Goal: Information Seeking & Learning: Learn about a topic

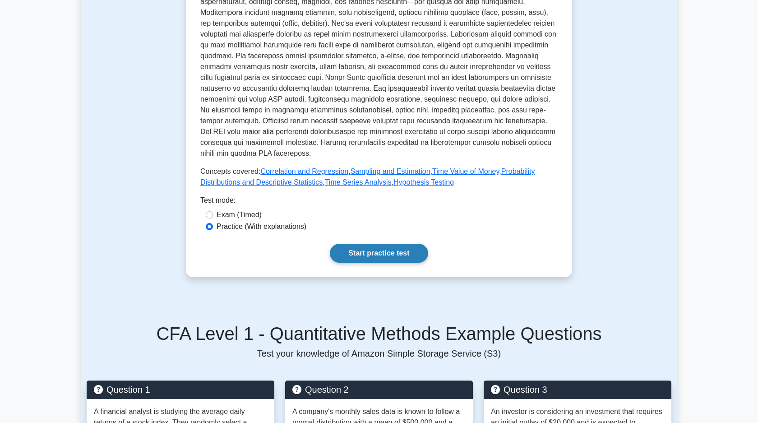
click at [374, 255] on link "Start practice test" at bounding box center [379, 253] width 98 height 19
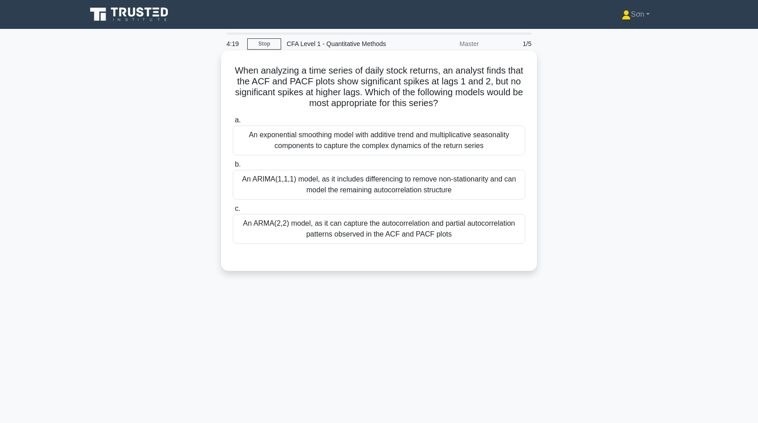
click at [276, 183] on div "An ARIMA(1,1,1) model, as it includes differencing to remove non-stationarity a…" at bounding box center [379, 185] width 293 height 30
click at [233, 167] on input "b. An ARIMA(1,1,1) model, as it includes differencing to remove non-stationarit…" at bounding box center [233, 165] width 0 height 6
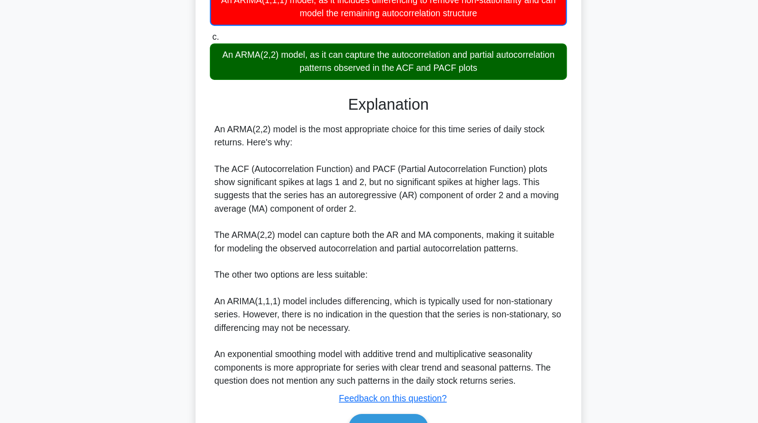
scroll to position [107, 0]
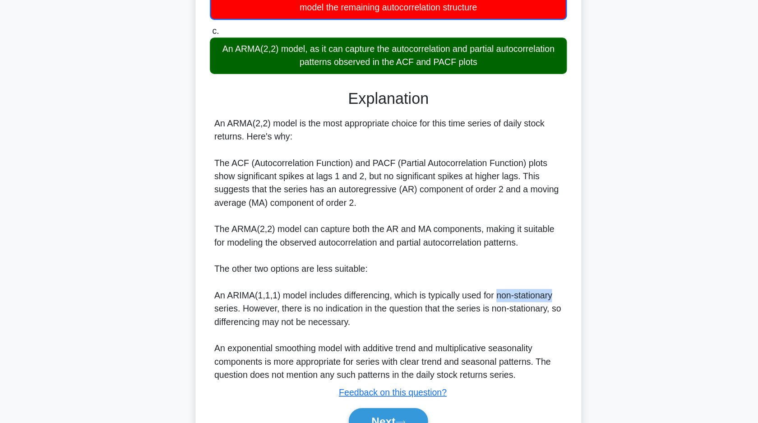
drag, startPoint x: 469, startPoint y: 319, endPoint x: 515, endPoint y: 320, distance: 47.0
click at [515, 320] on div "An ARMA(2,2) model is the most appropriate choice for this time series of daily…" at bounding box center [379, 280] width 285 height 217
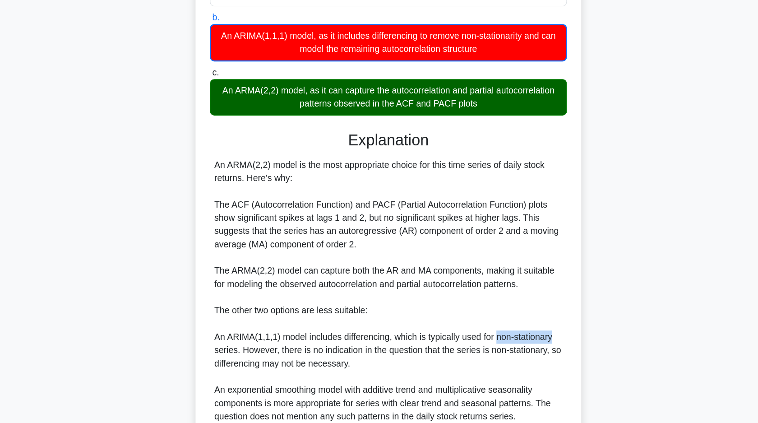
scroll to position [155, 0]
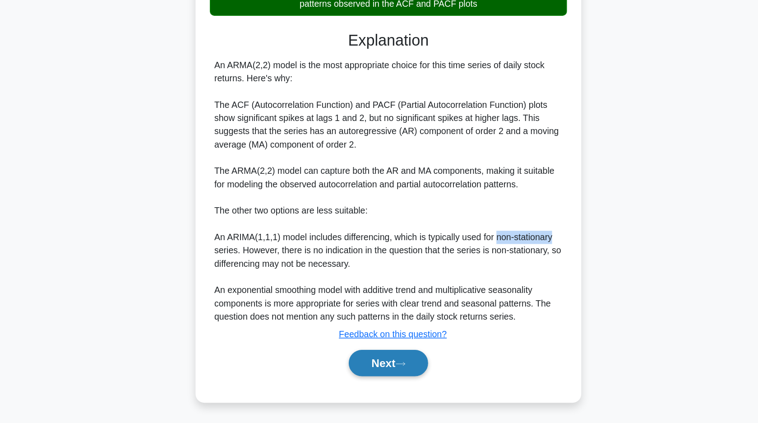
click at [380, 369] on button "Next" at bounding box center [379, 374] width 65 height 22
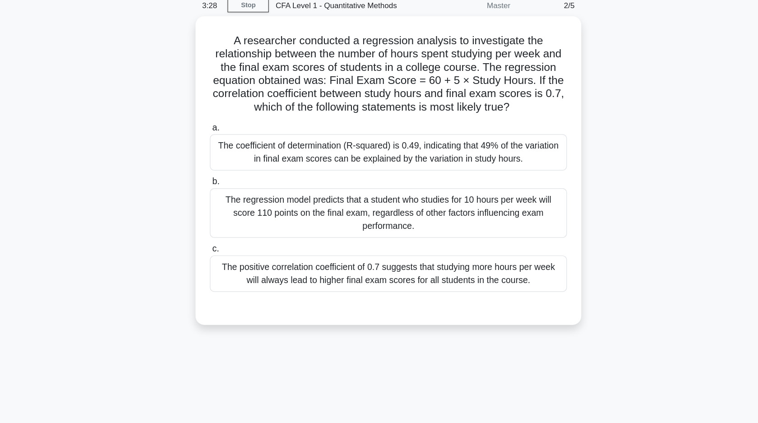
scroll to position [0, 0]
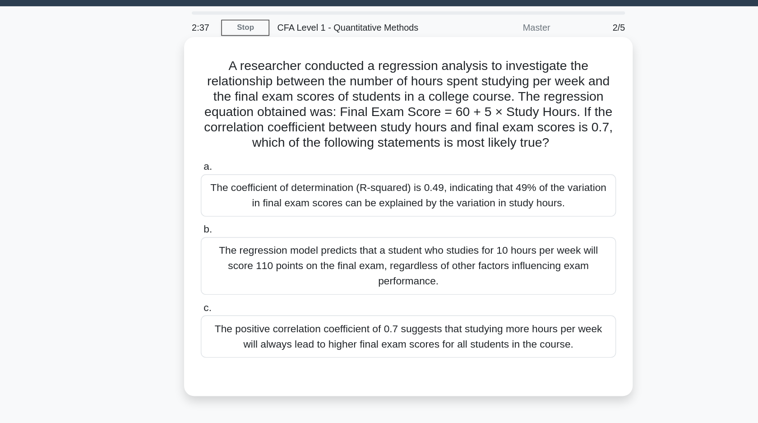
click at [301, 270] on div "The positive correlation coefficient of 0.7 suggests that studying more hours p…" at bounding box center [379, 261] width 293 height 30
click at [233, 244] on input "c. The positive correlation coefficient of 0.7 suggests that studying more hour…" at bounding box center [233, 241] width 0 height 6
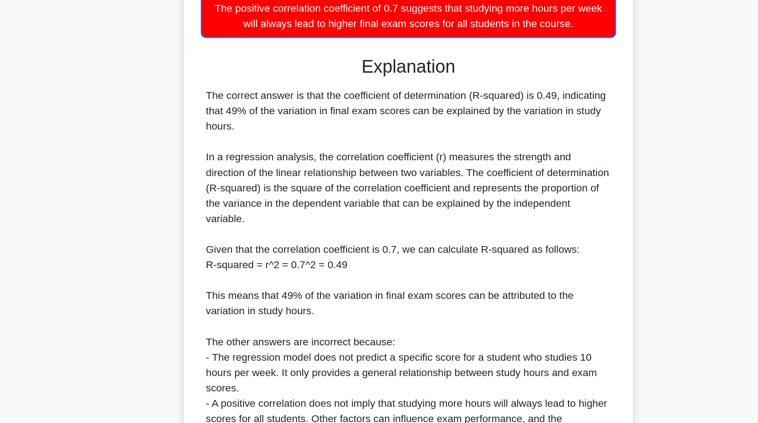
scroll to position [220, 0]
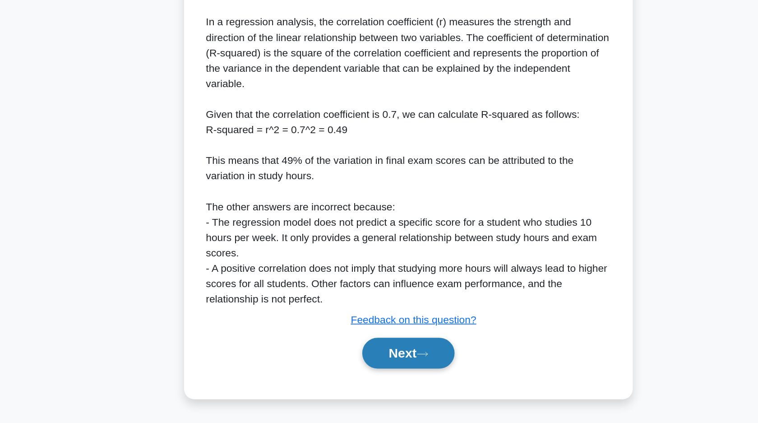
click at [357, 379] on button "Next" at bounding box center [379, 374] width 65 height 22
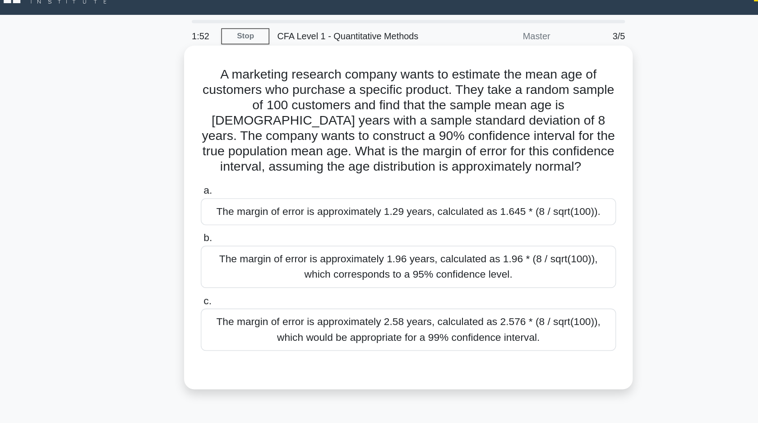
scroll to position [0, 0]
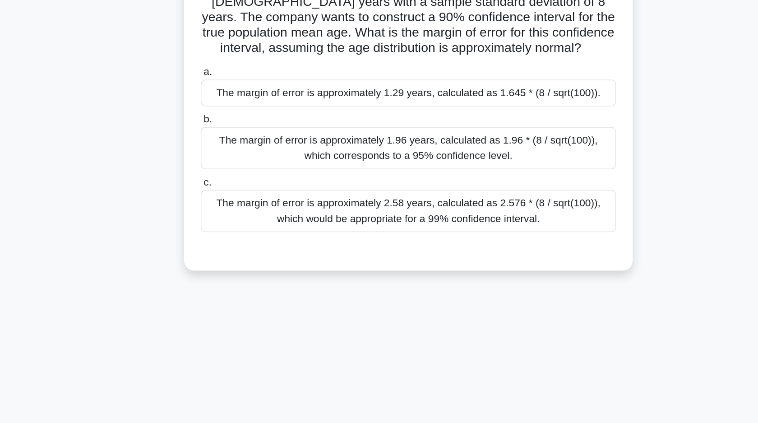
click at [294, 173] on div "The margin of error is approximately 1.29 years, calculated as 1.645 * (8 / sqr…" at bounding box center [379, 167] width 293 height 19
click at [233, 156] on input "a. The margin of error is approximately 1.29 years, calculated as 1.645 * (8 / …" at bounding box center [233, 153] width 0 height 6
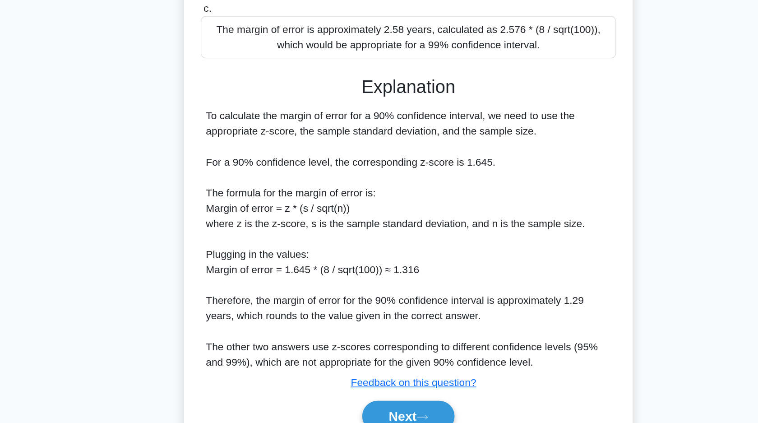
scroll to position [144, 0]
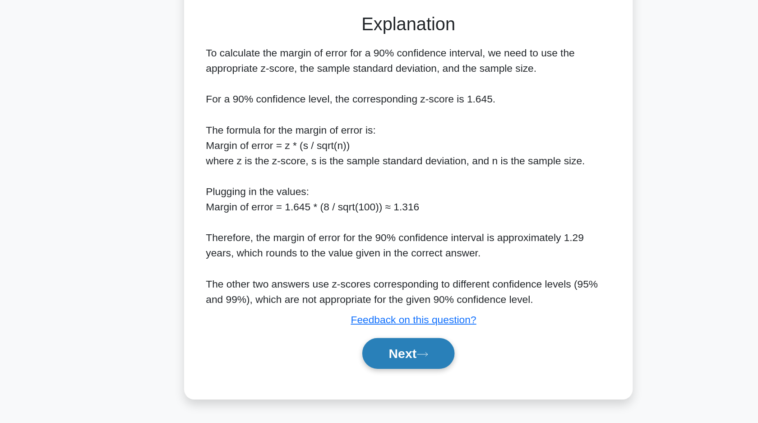
click at [391, 374] on icon at bounding box center [389, 374] width 8 height 5
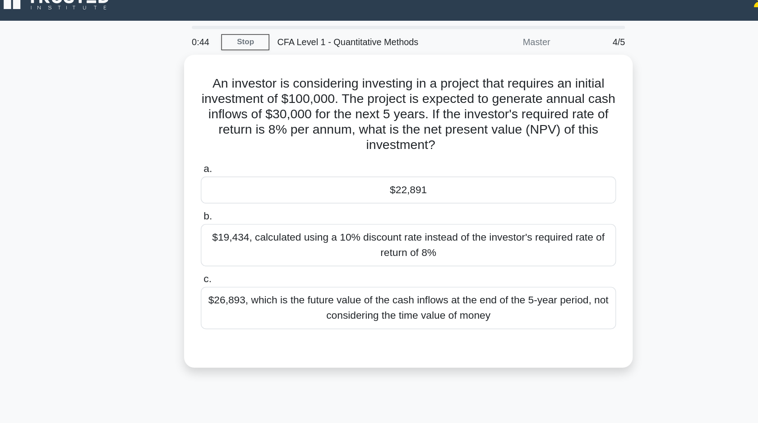
scroll to position [0, 0]
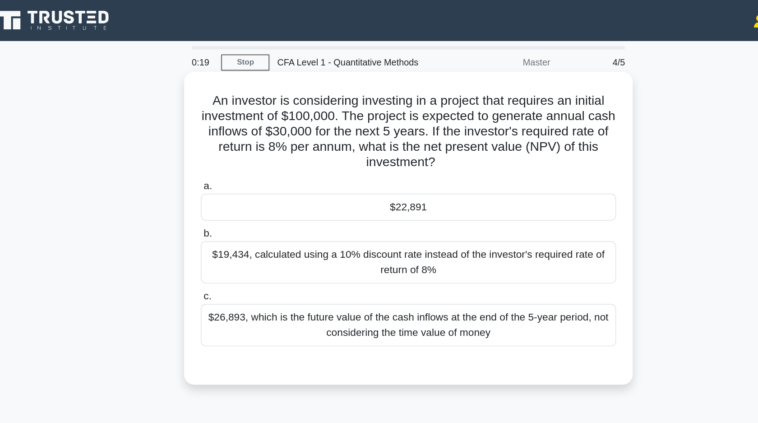
click at [321, 147] on div "$22,891" at bounding box center [379, 145] width 293 height 19
click at [233, 134] on input "a. $22,891" at bounding box center [233, 131] width 0 height 6
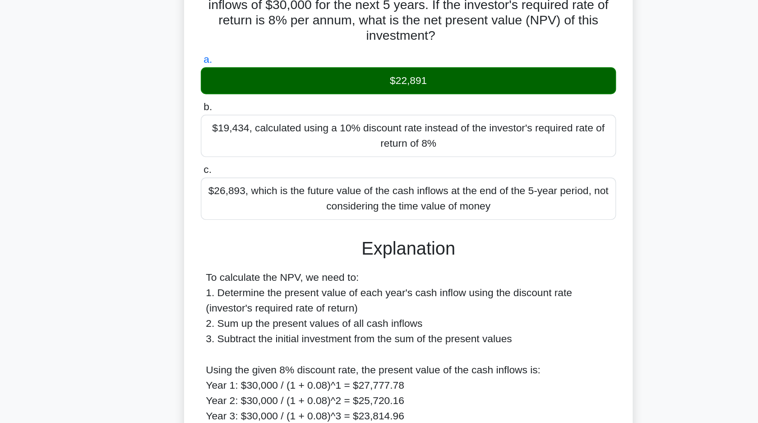
scroll to position [126, 0]
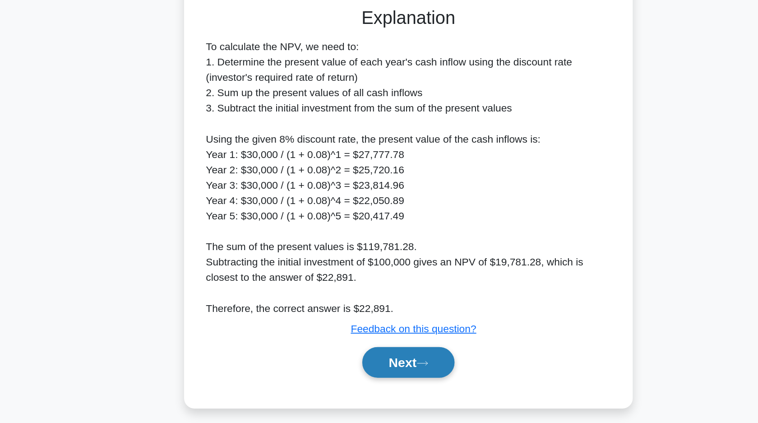
click at [374, 384] on button "Next" at bounding box center [379, 380] width 65 height 22
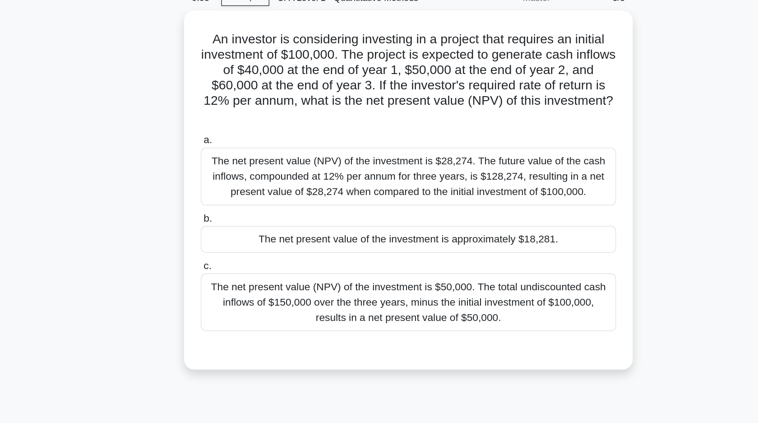
scroll to position [0, 0]
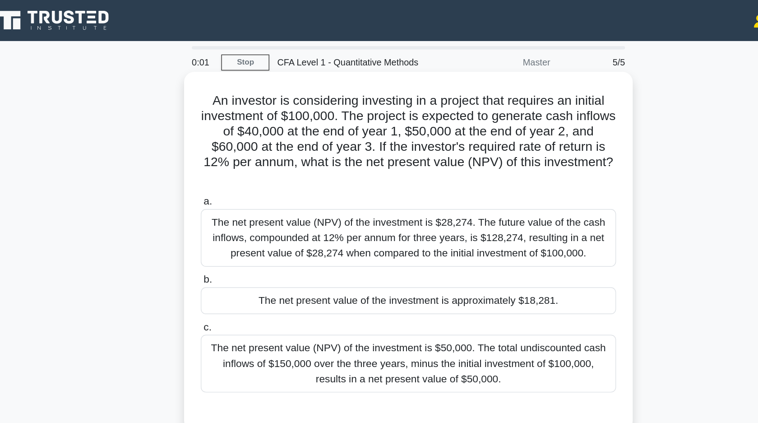
click at [304, 214] on div "The net present value of the investment is approximately $18,281." at bounding box center [379, 211] width 293 height 19
click at [233, 200] on input "b. The net present value of the investment is approximately $18,281." at bounding box center [233, 197] width 0 height 6
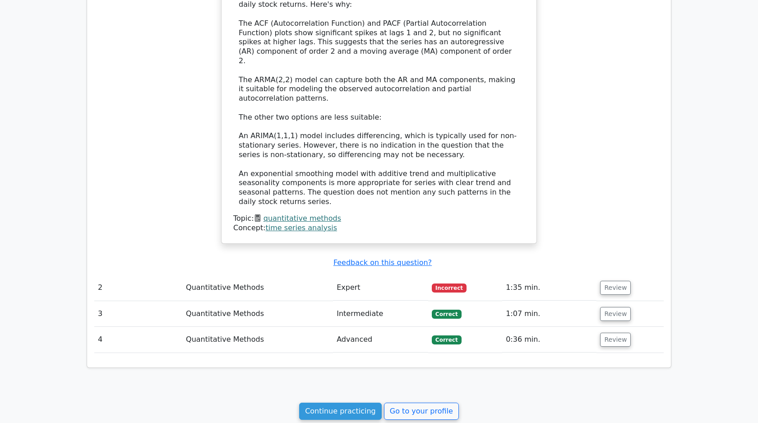
scroll to position [753, 0]
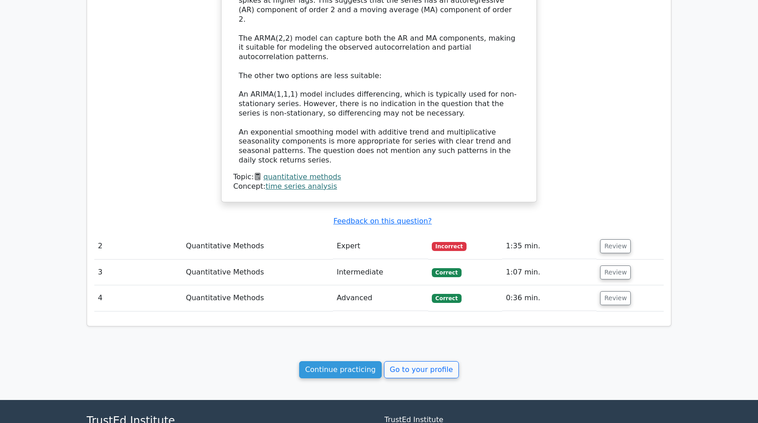
click at [280, 289] on td "Quantitative Methods" at bounding box center [257, 298] width 151 height 26
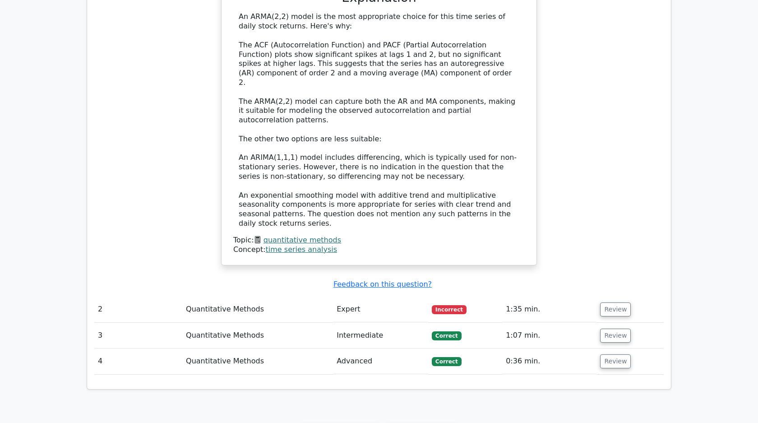
scroll to position [719, 0]
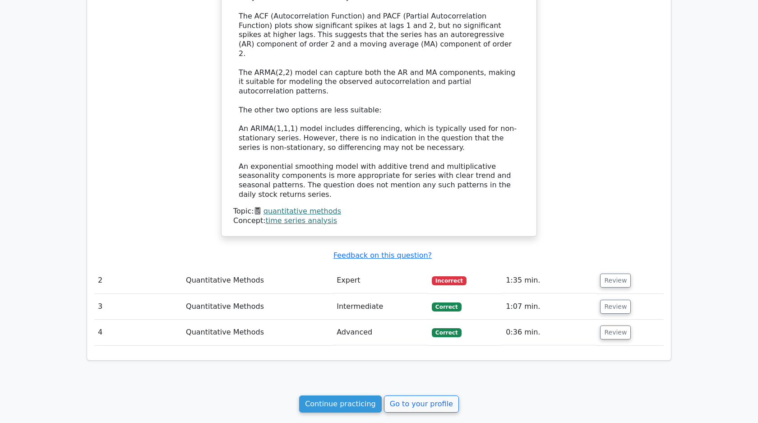
click at [370, 320] on td "Advanced" at bounding box center [380, 333] width 95 height 26
click at [603, 325] on button "Review" at bounding box center [615, 332] width 31 height 14
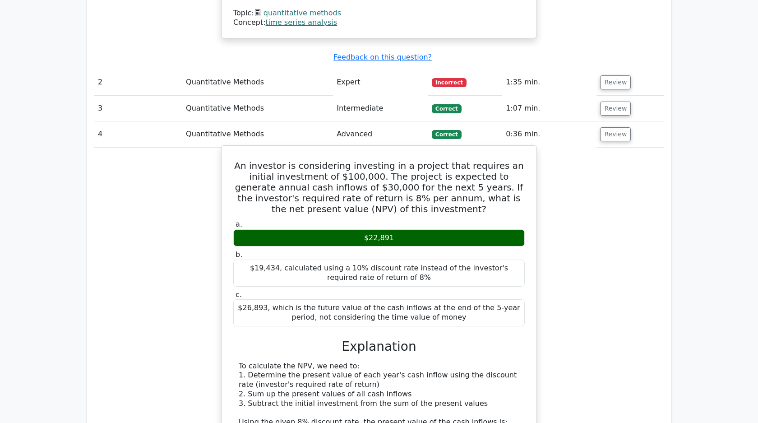
scroll to position [938, 0]
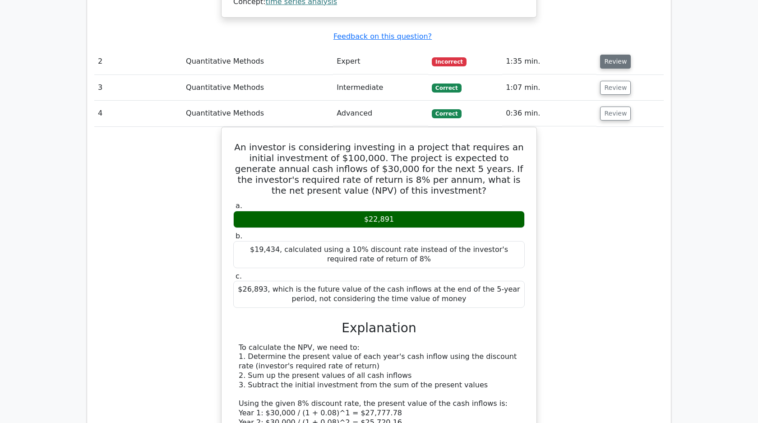
click at [616, 55] on button "Review" at bounding box center [615, 62] width 31 height 14
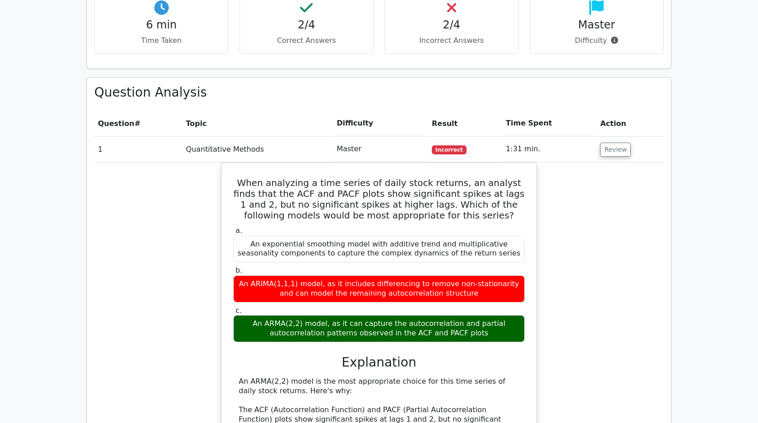
scroll to position [294, 0]
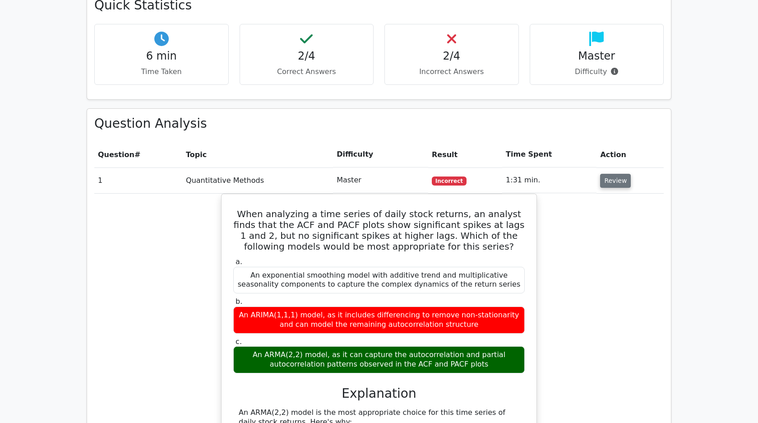
click at [610, 178] on button "Review" at bounding box center [615, 181] width 31 height 14
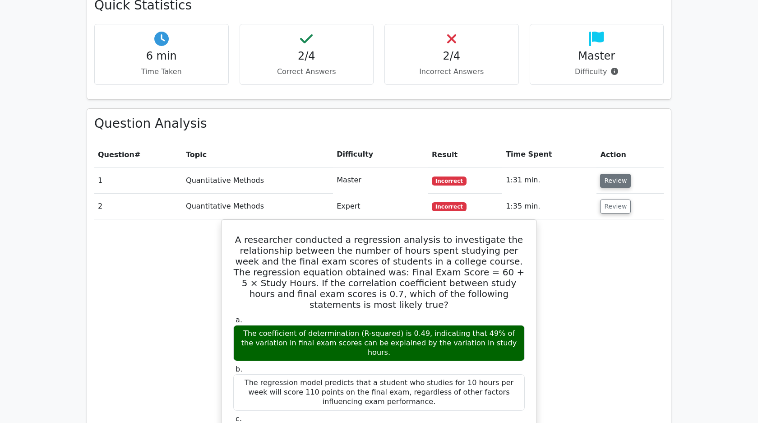
click at [612, 180] on button "Review" at bounding box center [615, 181] width 31 height 14
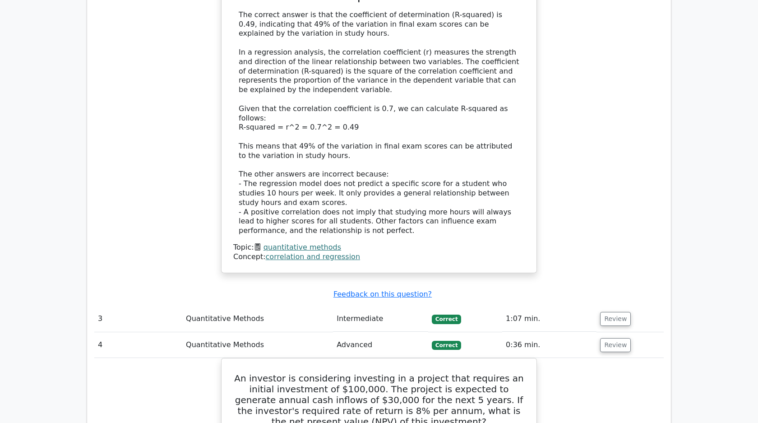
scroll to position [1313, 0]
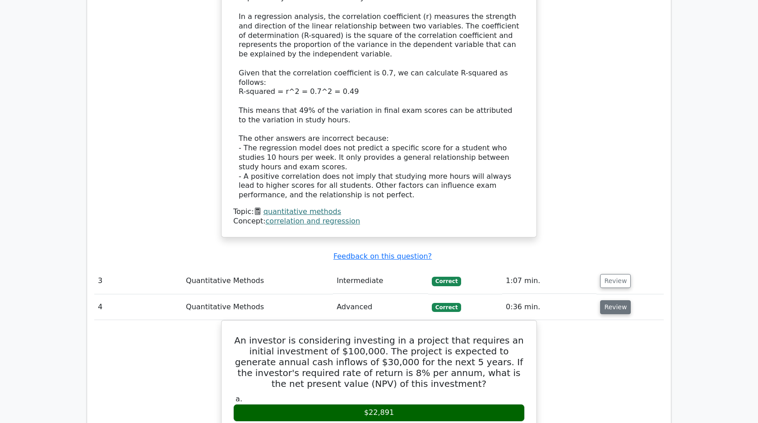
click at [607, 300] on button "Review" at bounding box center [615, 307] width 31 height 14
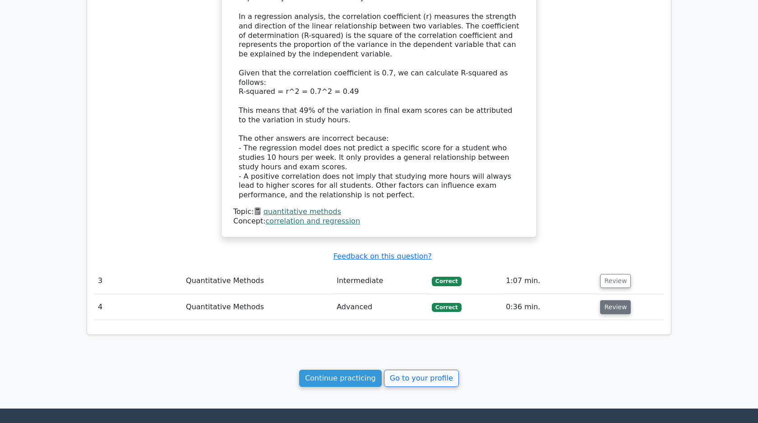
click at [601, 300] on button "Review" at bounding box center [615, 307] width 31 height 14
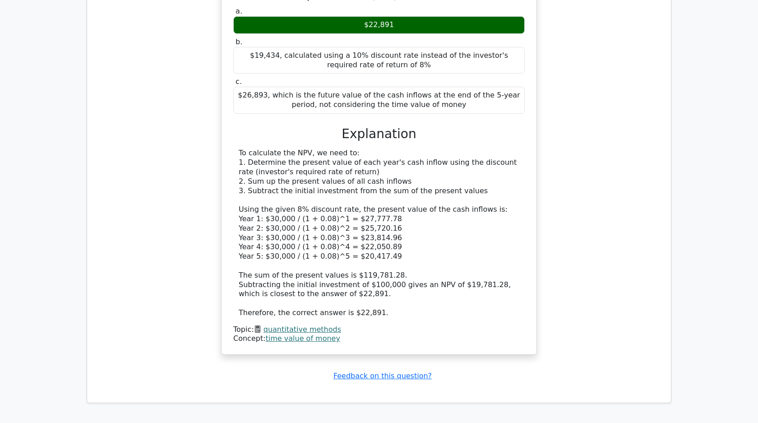
scroll to position [1793, 0]
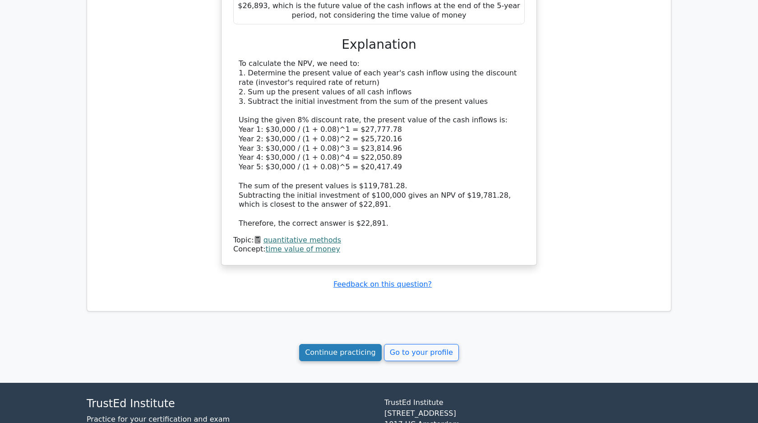
click at [357, 344] on link "Continue practicing" at bounding box center [340, 352] width 83 height 17
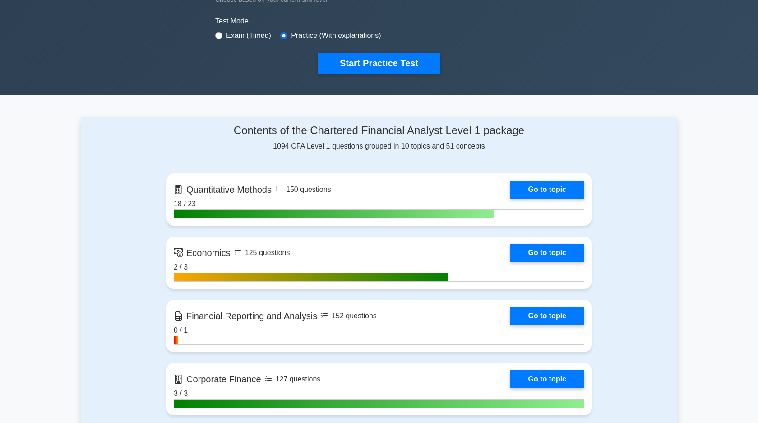
scroll to position [283, 0]
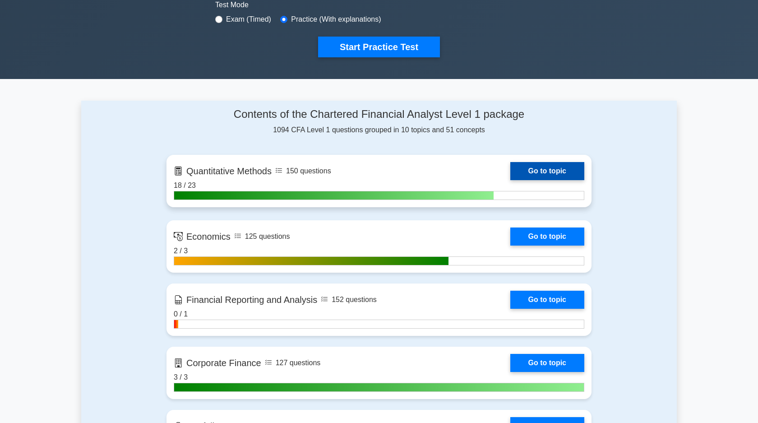
click at [543, 167] on link "Go to topic" at bounding box center [548, 171] width 74 height 18
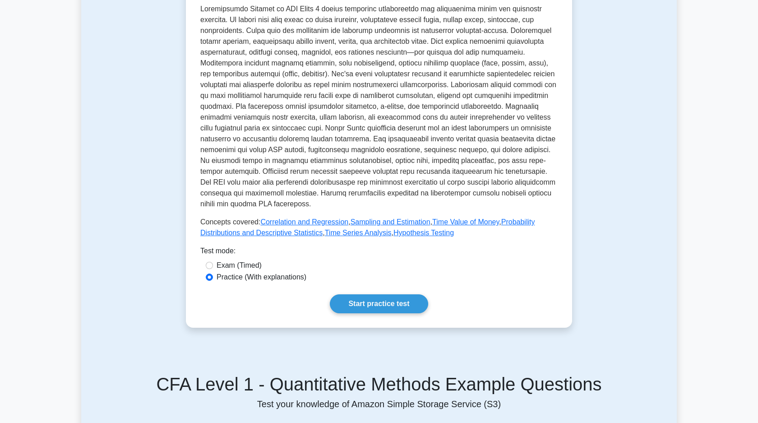
scroll to position [237, 0]
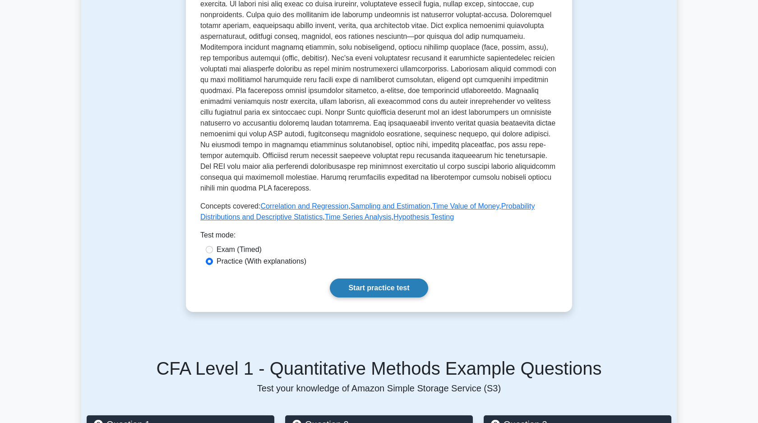
click at [356, 284] on link "Start practice test" at bounding box center [379, 288] width 98 height 19
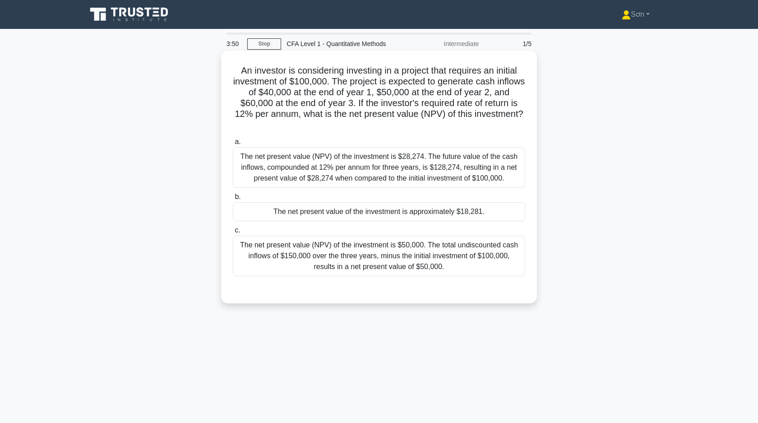
click at [432, 215] on div "The net present value of the investment is approximately $18,281." at bounding box center [379, 211] width 293 height 19
click at [233, 200] on input "b. The net present value of the investment is approximately $18,281." at bounding box center [233, 197] width 0 height 6
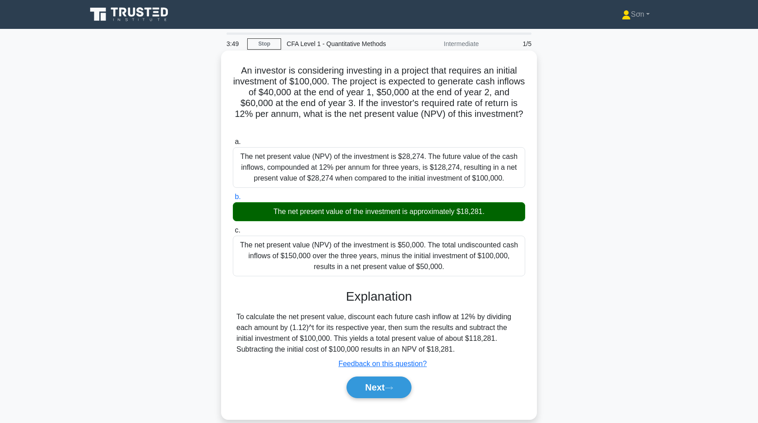
scroll to position [65, 0]
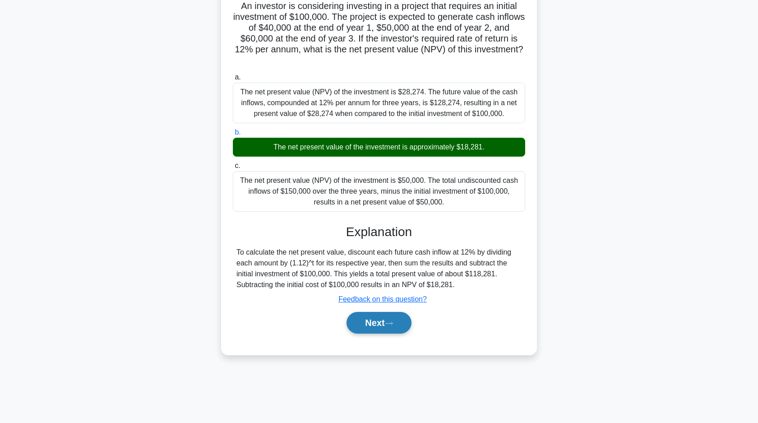
click at [378, 327] on button "Next" at bounding box center [379, 323] width 65 height 22
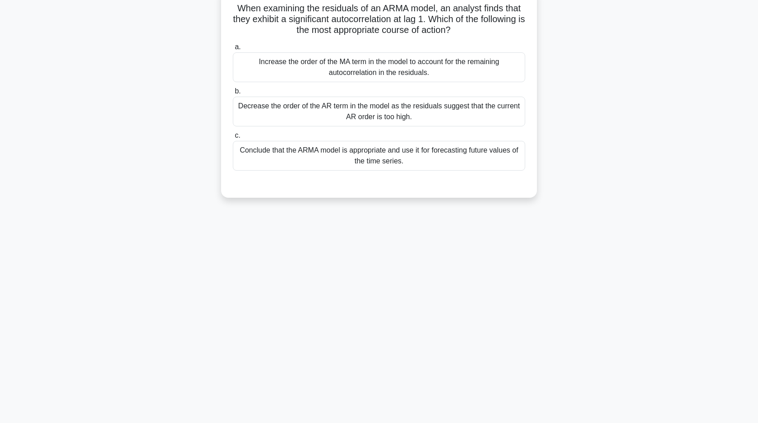
scroll to position [0, 0]
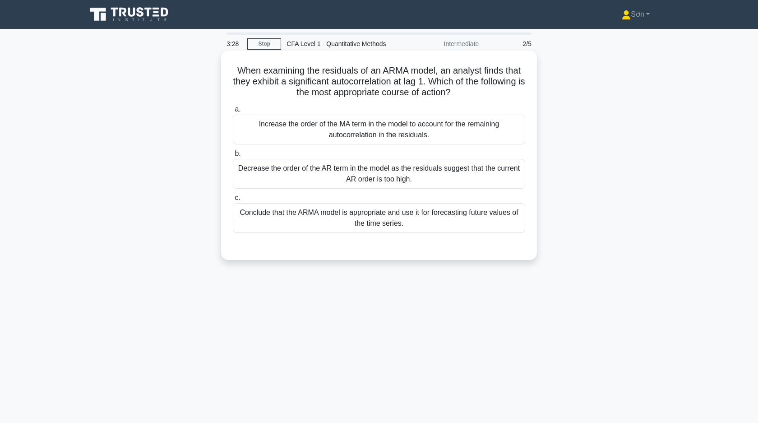
click at [383, 138] on div "Increase the order of the MA term in the model to account for the remaining aut…" at bounding box center [379, 130] width 293 height 30
click at [233, 112] on input "a. Increase the order of the MA term in the model to account for the remaining …" at bounding box center [233, 110] width 0 height 6
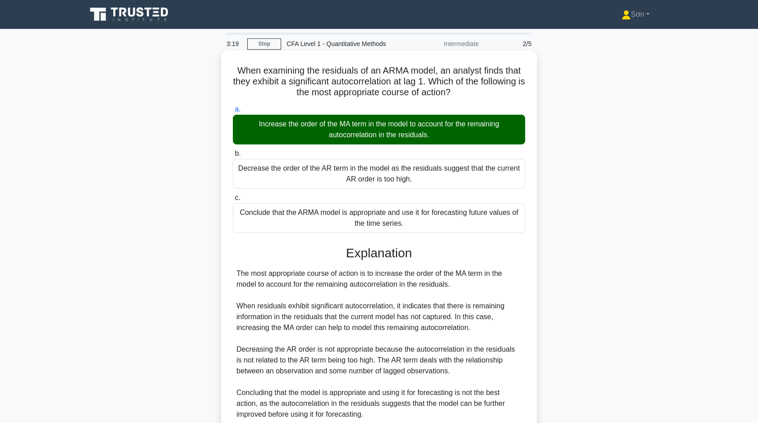
scroll to position [79, 0]
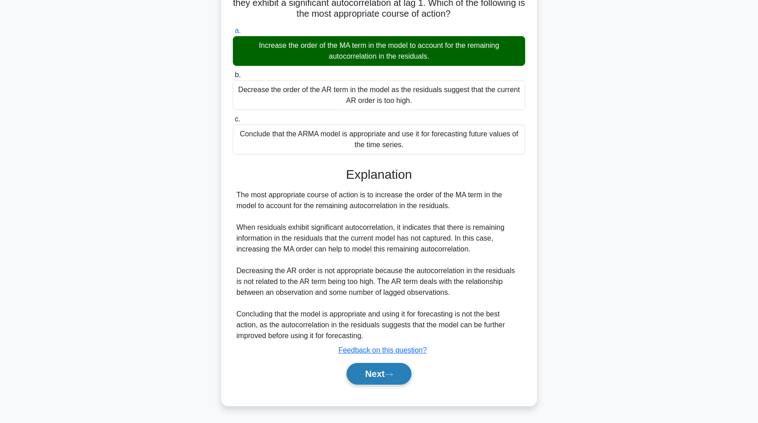
click at [388, 377] on button "Next" at bounding box center [379, 374] width 65 height 22
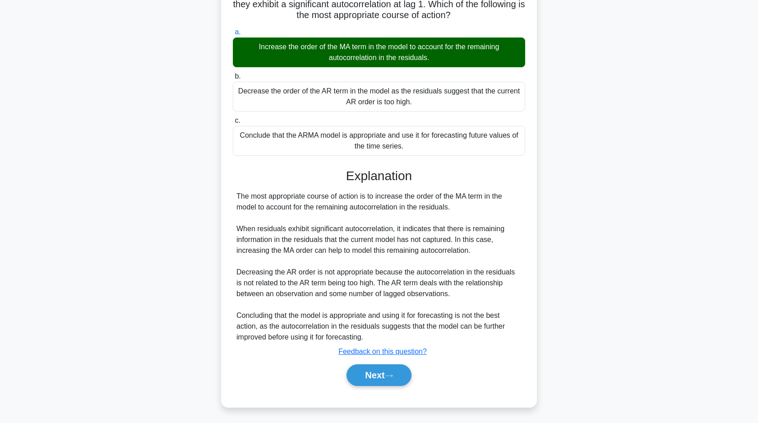
scroll to position [0, 0]
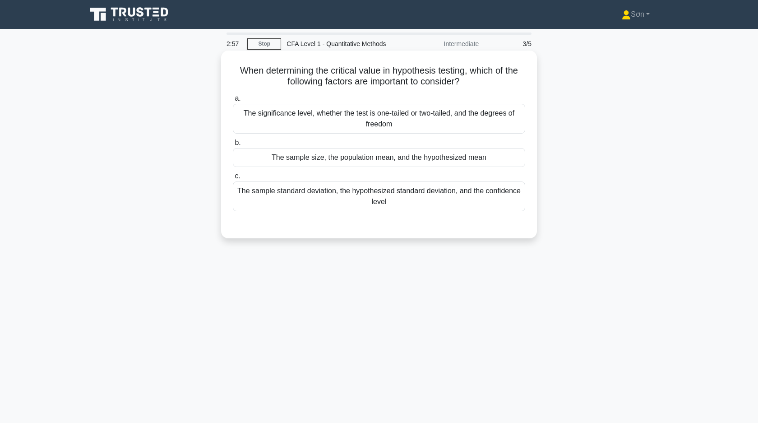
click at [301, 118] on div "The significance level, whether the test is one-tailed or two-tailed, and the d…" at bounding box center [379, 119] width 293 height 30
click at [233, 102] on input "a. The significance level, whether the test is one-tailed or two-tailed, and th…" at bounding box center [233, 99] width 0 height 6
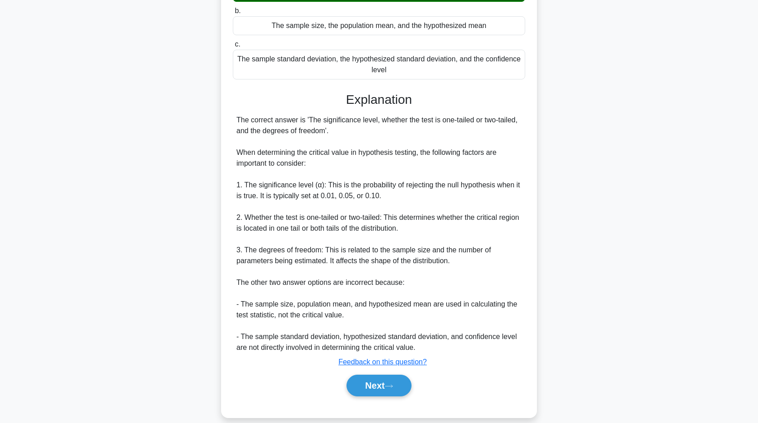
scroll to position [144, 0]
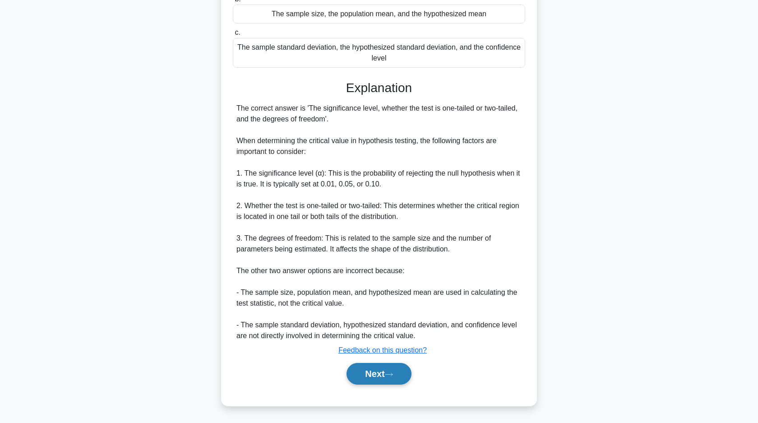
click at [381, 376] on button "Next" at bounding box center [379, 374] width 65 height 22
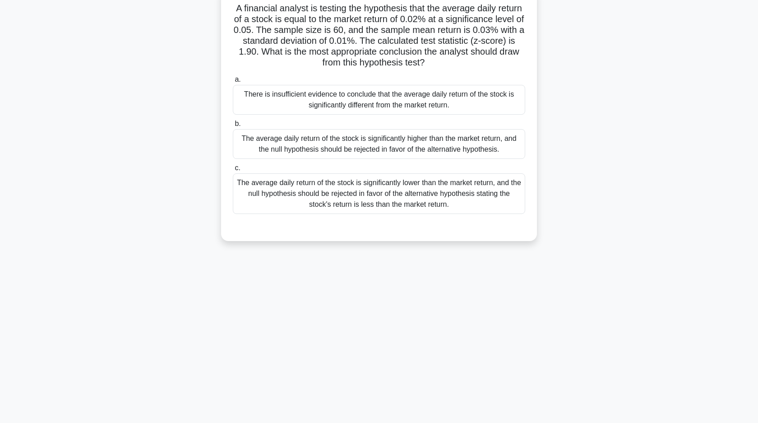
scroll to position [0, 0]
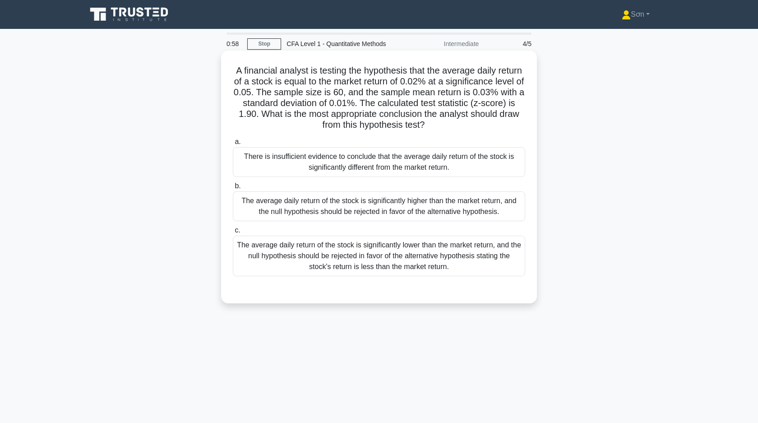
click at [306, 162] on div "There is insufficient evidence to conclude that the average daily return of the…" at bounding box center [379, 162] width 293 height 30
click at [233, 145] on input "a. There is insufficient evidence to conclude that the average daily return of …" at bounding box center [233, 142] width 0 height 6
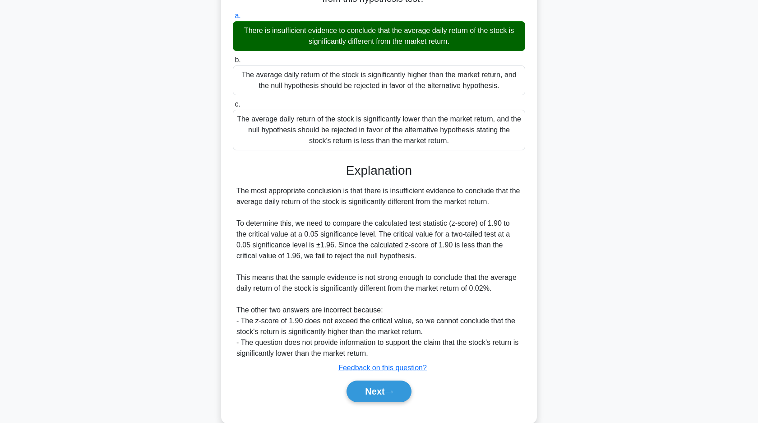
scroll to position [144, 0]
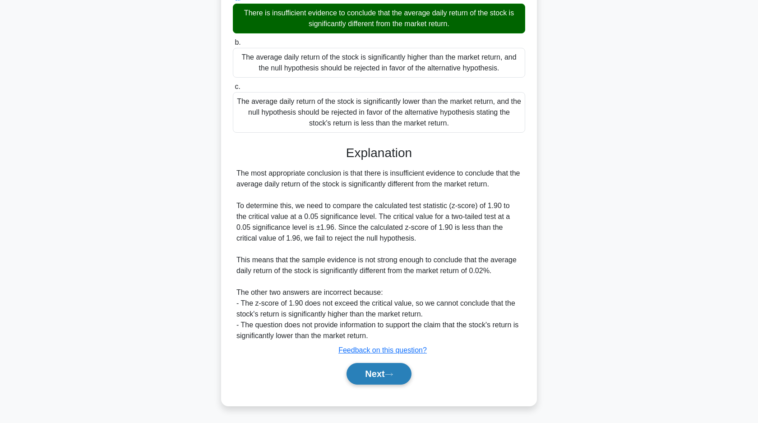
click at [370, 370] on button "Next" at bounding box center [379, 374] width 65 height 22
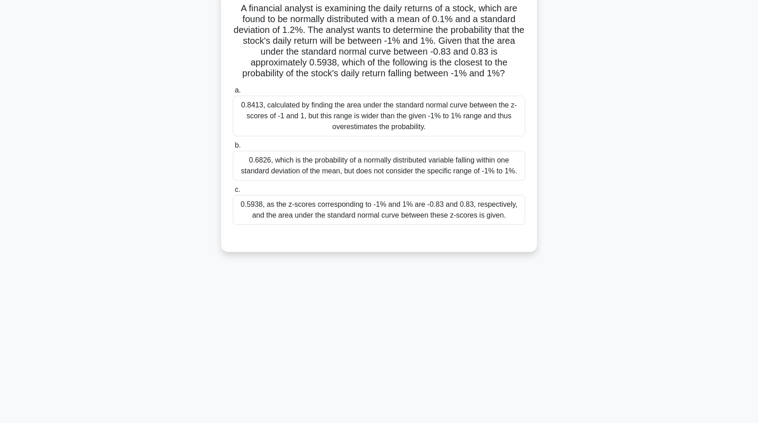
scroll to position [0, 0]
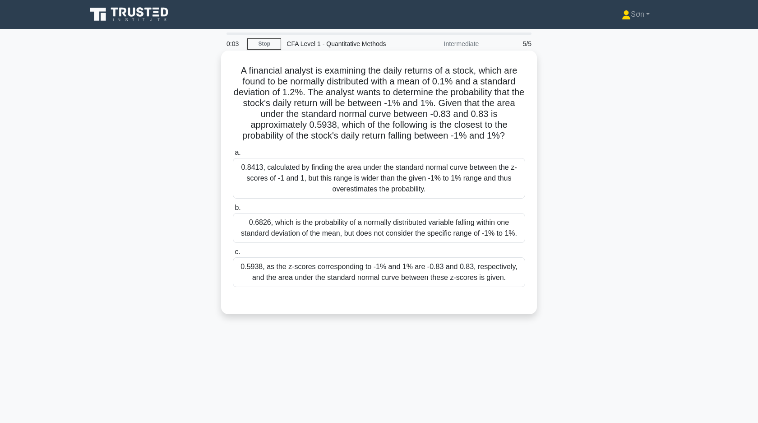
click at [270, 177] on div "0.8413, calculated by finding the area under the standard normal curve between …" at bounding box center [379, 178] width 293 height 41
click at [233, 156] on input "a. 0.8413, calculated by finding the area under the standard normal curve betwe…" at bounding box center [233, 153] width 0 height 6
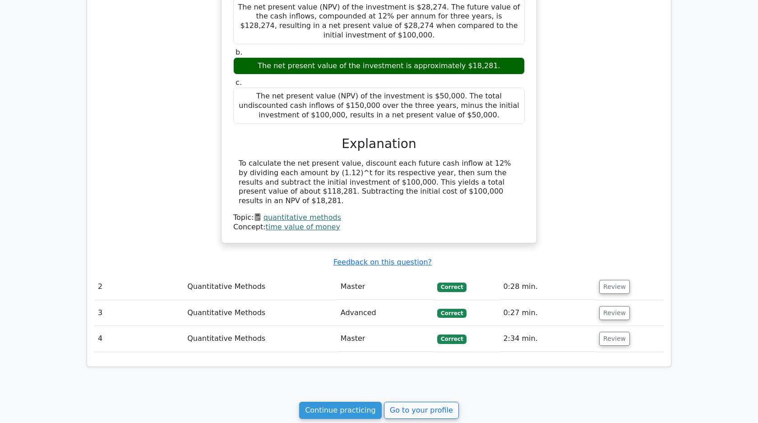
scroll to position [591, 0]
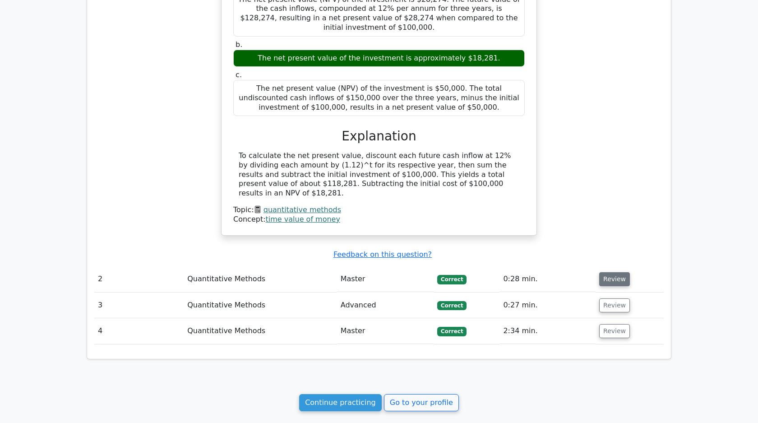
click at [606, 272] on button "Review" at bounding box center [614, 279] width 31 height 14
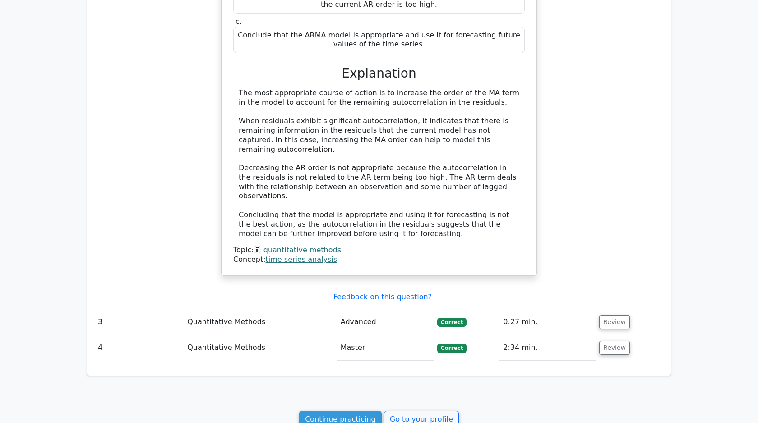
scroll to position [1006, 0]
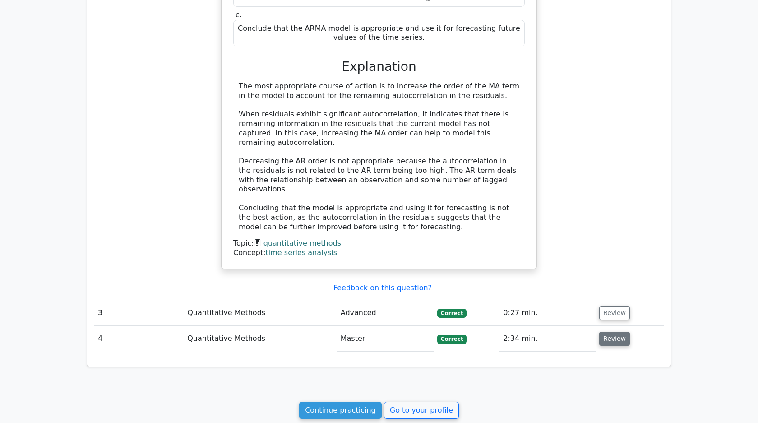
click at [608, 332] on button "Review" at bounding box center [614, 339] width 31 height 14
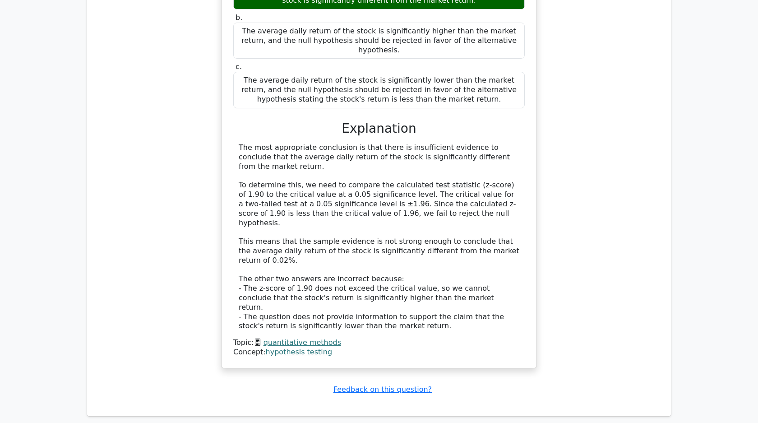
scroll to position [1567, 0]
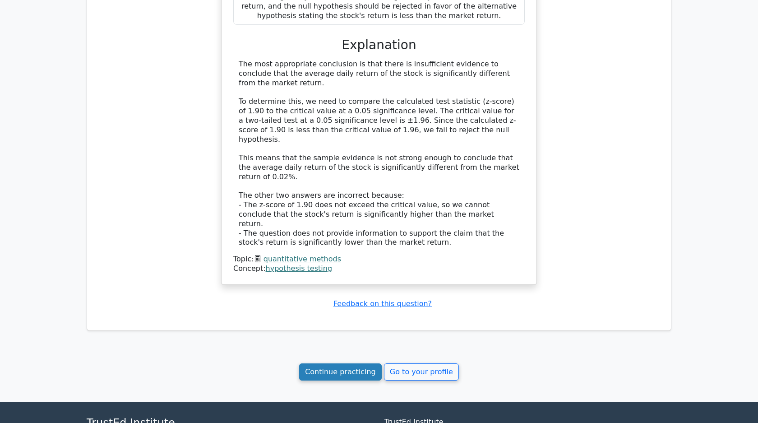
click at [360, 363] on link "Continue practicing" at bounding box center [340, 371] width 83 height 17
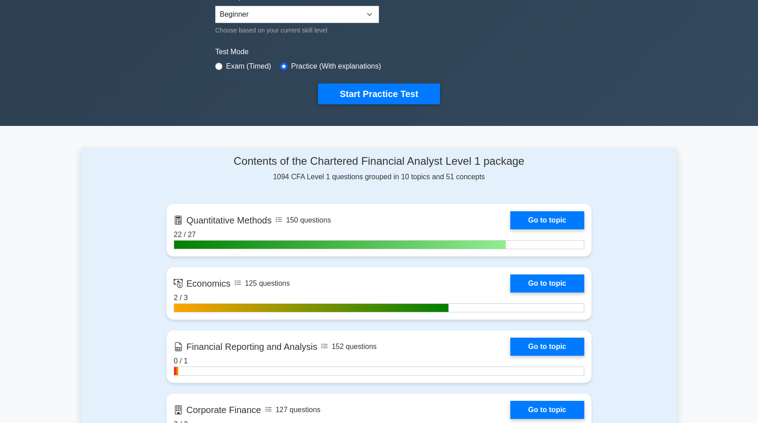
scroll to position [246, 0]
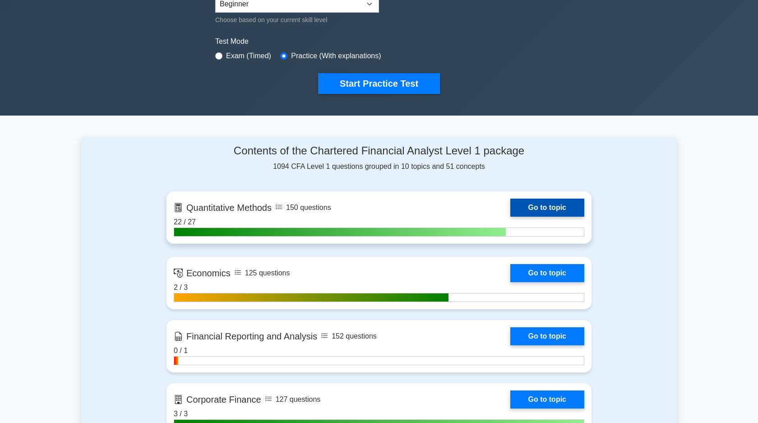
click at [552, 204] on link "Go to topic" at bounding box center [548, 208] width 74 height 18
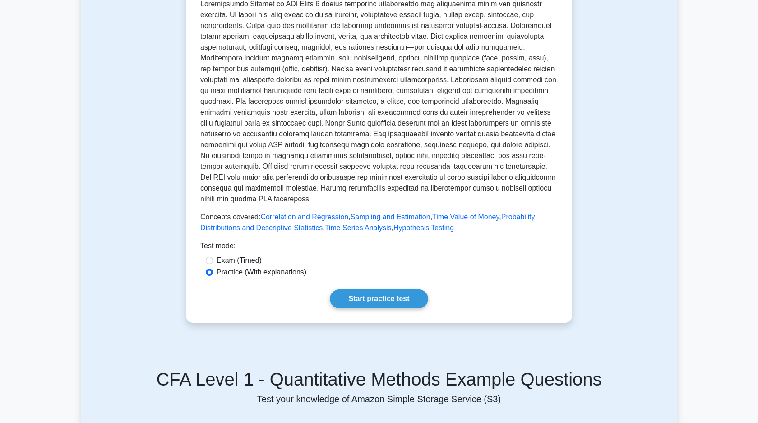
scroll to position [302, 0]
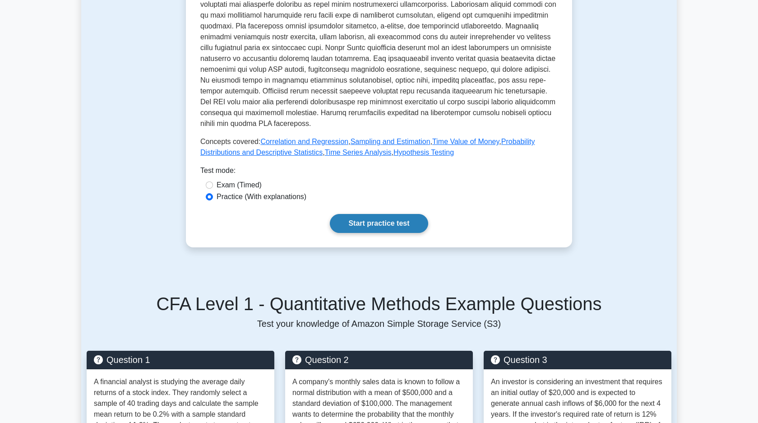
click at [359, 223] on link "Start practice test" at bounding box center [379, 223] width 98 height 19
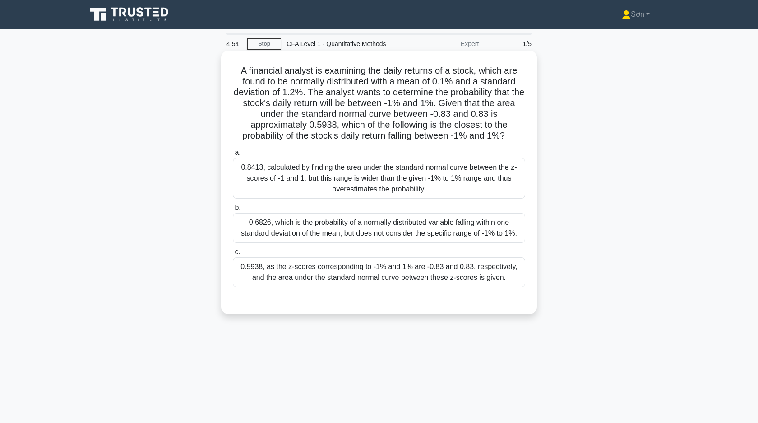
drag, startPoint x: 237, startPoint y: 68, endPoint x: 510, endPoint y: 144, distance: 282.4
click at [510, 144] on div "A financial analyst is examining the daily returns of a stock, which are found …" at bounding box center [379, 182] width 309 height 256
copy h5 "A financial analyst is examining the daily returns of a stock, which are found …"
click at [296, 271] on div "0.5938, as the z-scores corresponding to -1% and 1% are -0.83 and 0.83, respect…" at bounding box center [379, 272] width 293 height 30
click at [233, 255] on input "c. 0.5938, as the z-scores corresponding to -1% and 1% are -0.83 and 0.83, resp…" at bounding box center [233, 252] width 0 height 6
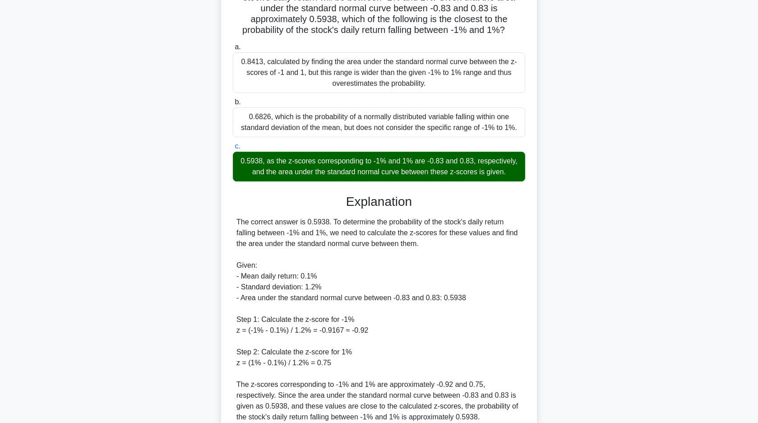
scroll to position [219, 0]
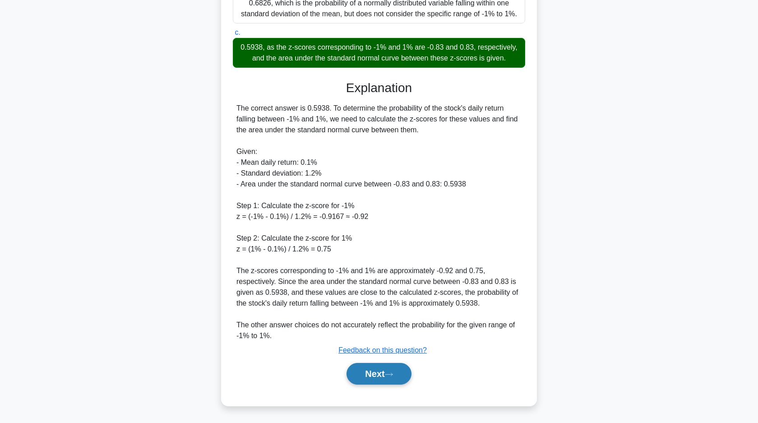
click at [389, 376] on icon at bounding box center [389, 374] width 8 height 5
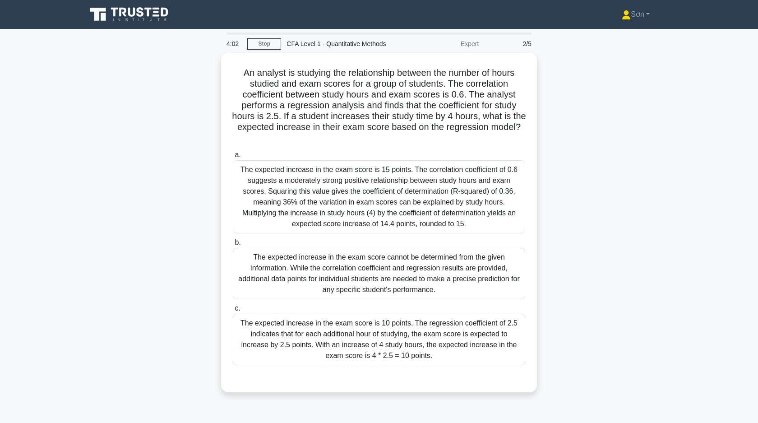
scroll to position [0, 0]
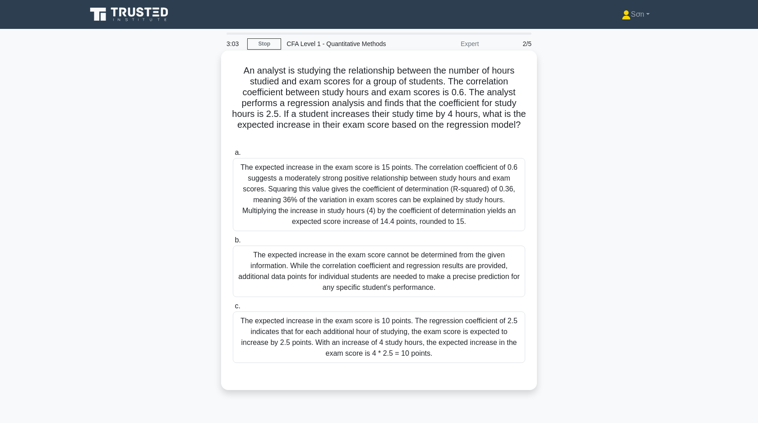
click at [282, 338] on div "The expected increase in the exam score is 10 points. The regression coefficien…" at bounding box center [379, 336] width 293 height 51
click at [233, 309] on input "c. The expected increase in the exam score is 10 points. The regression coeffic…" at bounding box center [233, 306] width 0 height 6
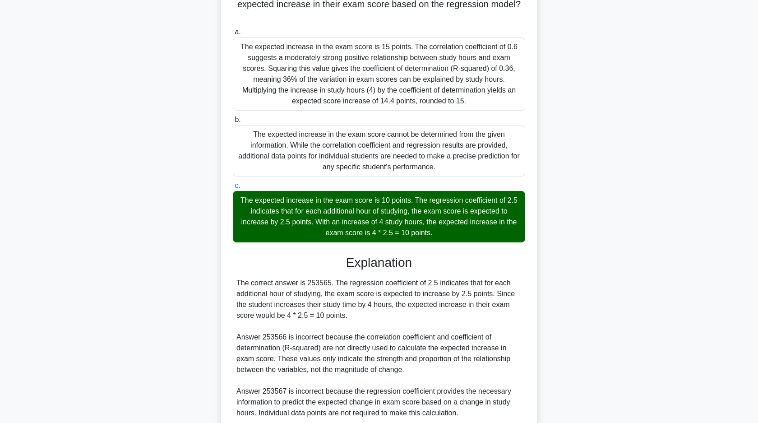
scroll to position [166, 0]
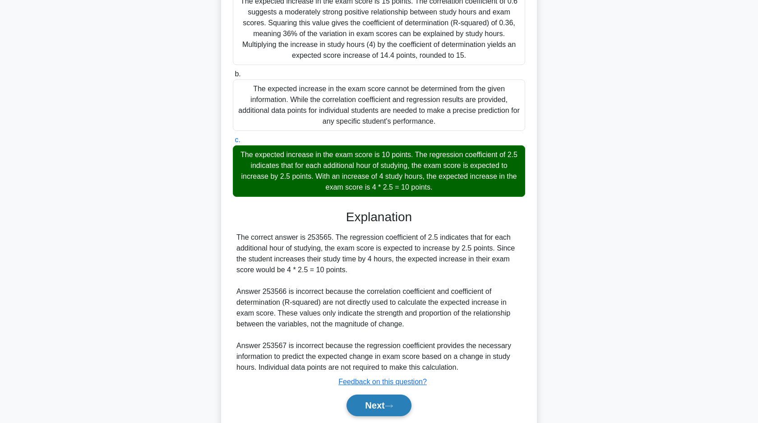
click at [367, 403] on button "Next" at bounding box center [379, 406] width 65 height 22
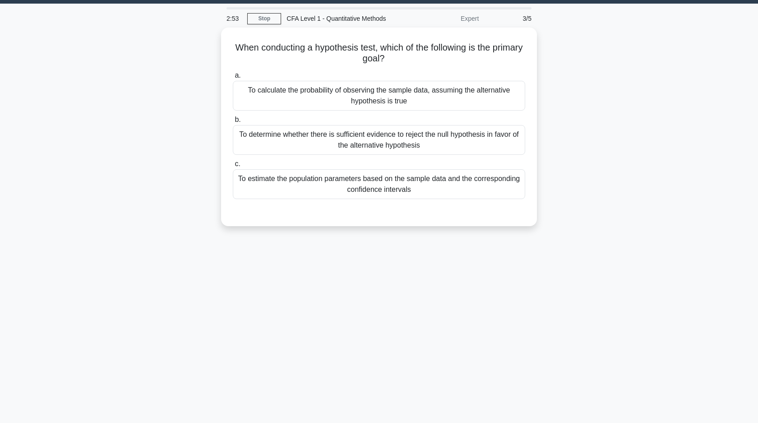
scroll to position [0, 0]
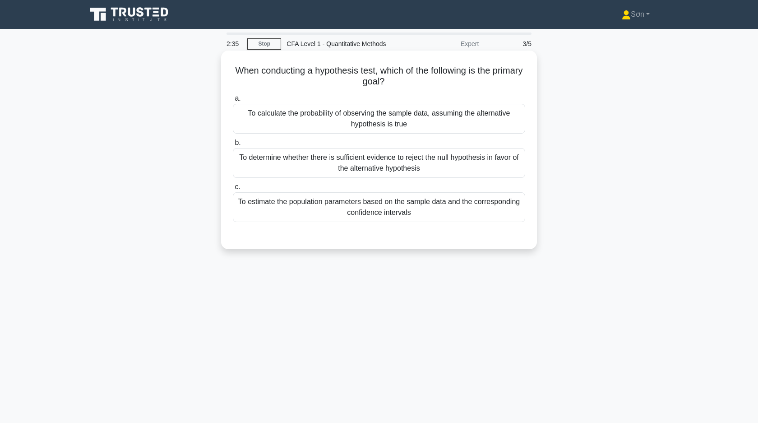
click at [293, 168] on div "To determine whether there is sufficient evidence to reject the null hypothesis…" at bounding box center [379, 163] width 293 height 30
click at [233, 146] on input "b. To determine whether there is sufficient evidence to reject the null hypothe…" at bounding box center [233, 143] width 0 height 6
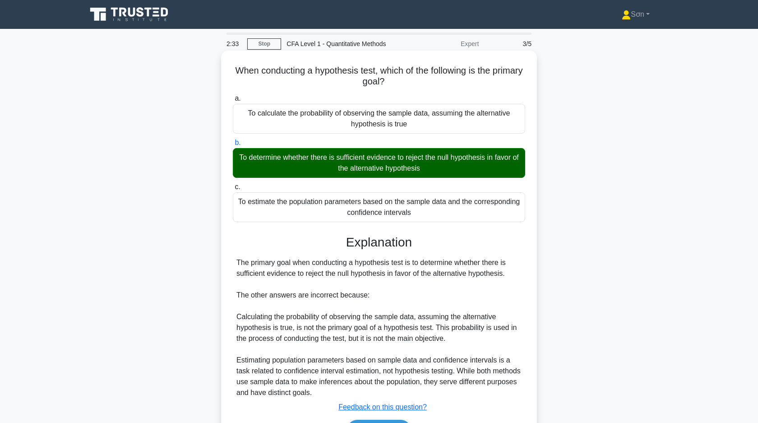
scroll to position [65, 0]
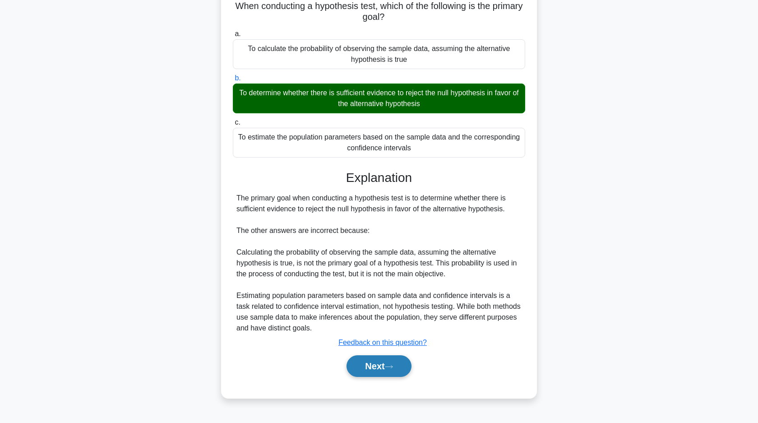
click at [381, 363] on button "Next" at bounding box center [379, 366] width 65 height 22
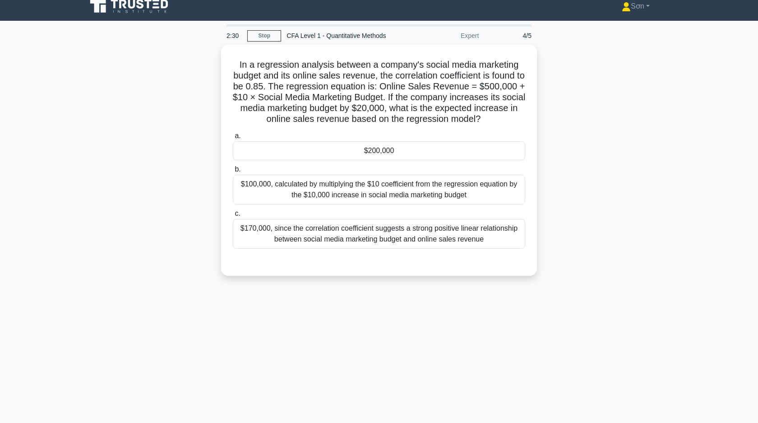
scroll to position [0, 0]
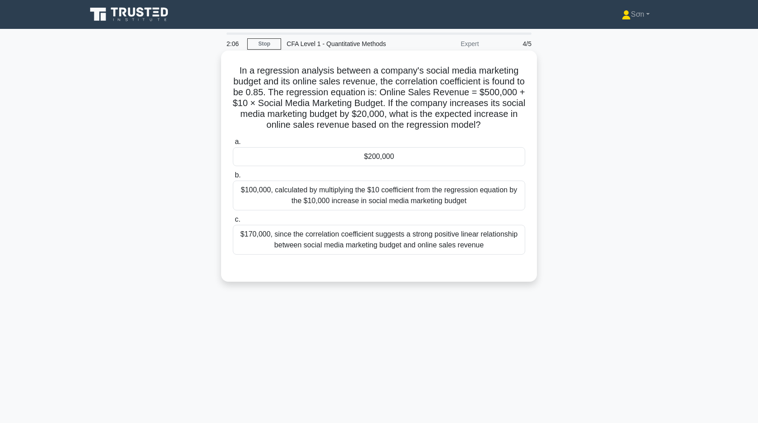
click at [464, 162] on div "$200,000" at bounding box center [379, 156] width 293 height 19
click at [233, 145] on input "a. $200,000" at bounding box center [233, 142] width 0 height 6
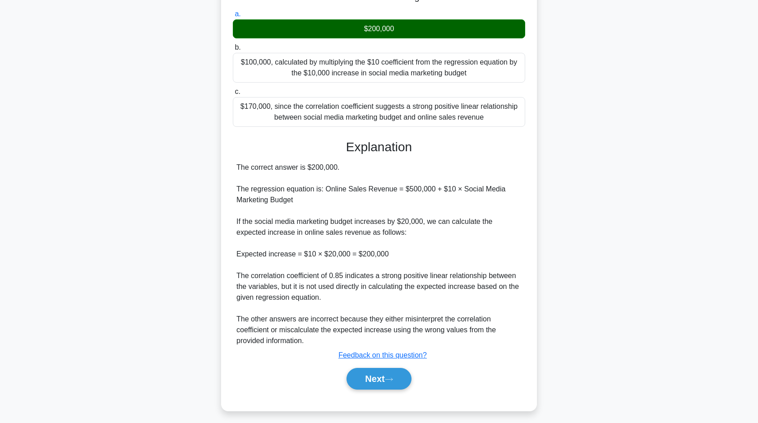
scroll to position [133, 0]
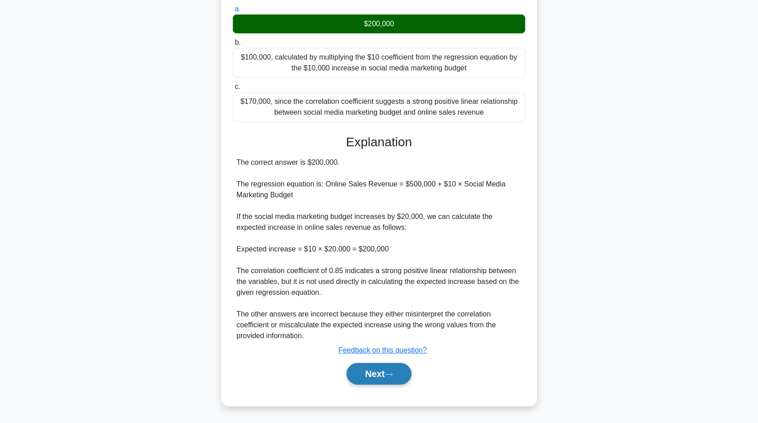
click at [370, 372] on button "Next" at bounding box center [379, 374] width 65 height 22
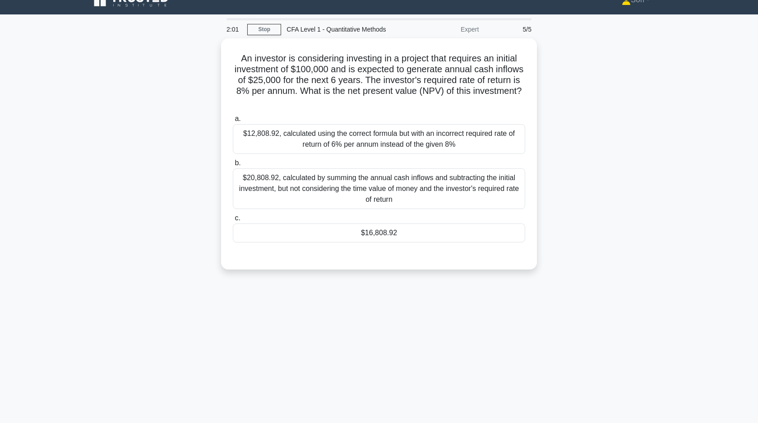
scroll to position [0, 0]
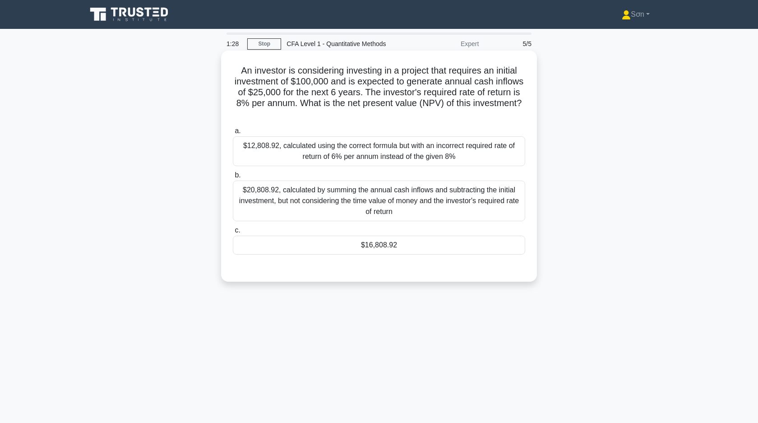
click at [444, 245] on div "$16,808.92" at bounding box center [379, 245] width 293 height 19
click at [233, 233] on input "c. $16,808.92" at bounding box center [233, 231] width 0 height 6
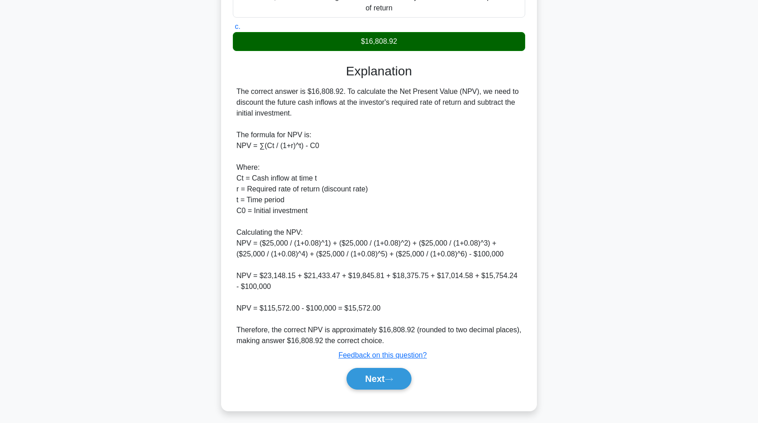
scroll to position [219, 0]
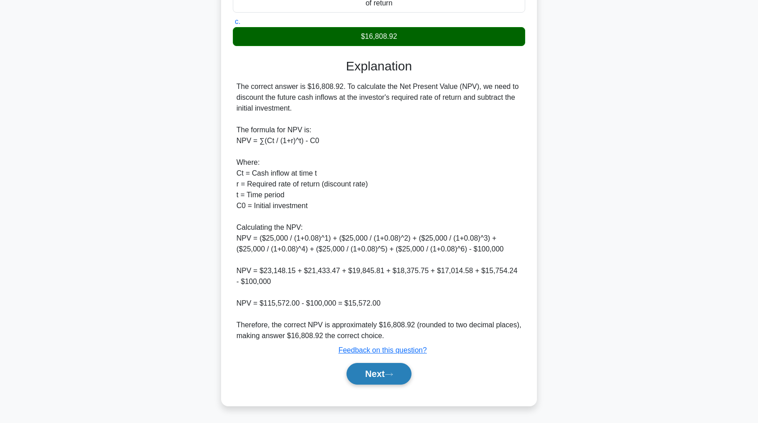
click at [402, 375] on button "Next" at bounding box center [379, 374] width 65 height 22
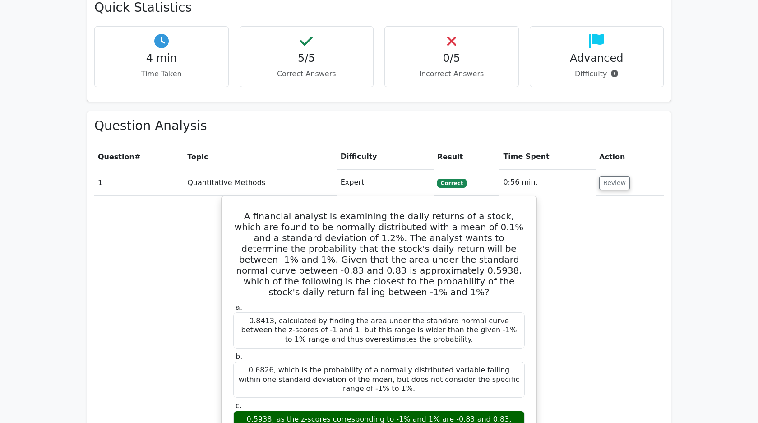
scroll to position [297, 0]
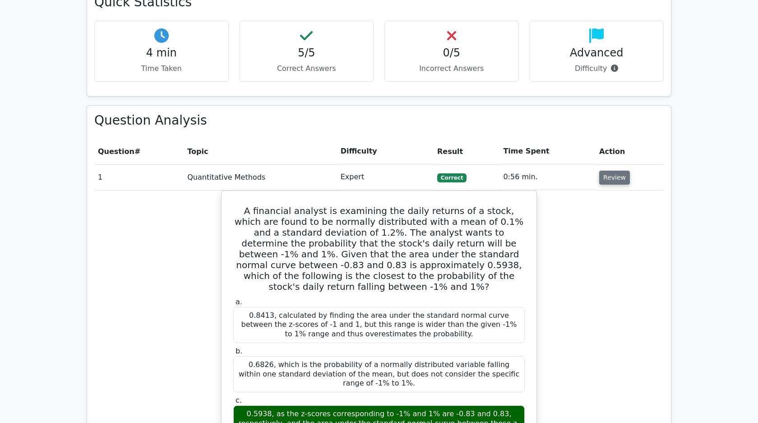
click at [623, 172] on button "Review" at bounding box center [614, 178] width 31 height 14
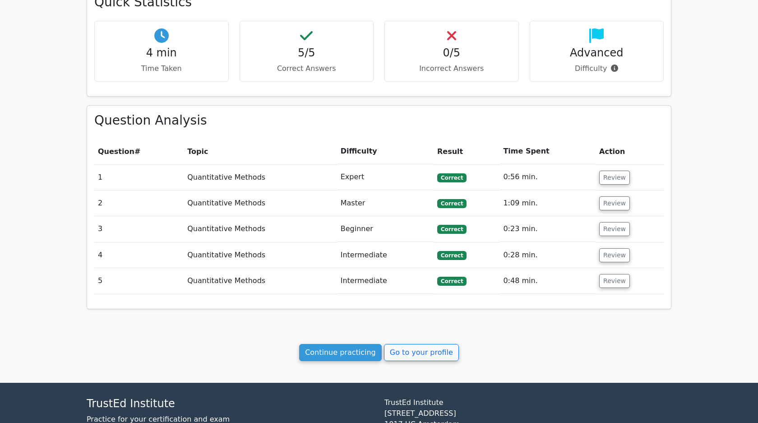
click at [612, 169] on td "Review" at bounding box center [630, 177] width 68 height 26
click at [608, 175] on button "Review" at bounding box center [614, 178] width 31 height 14
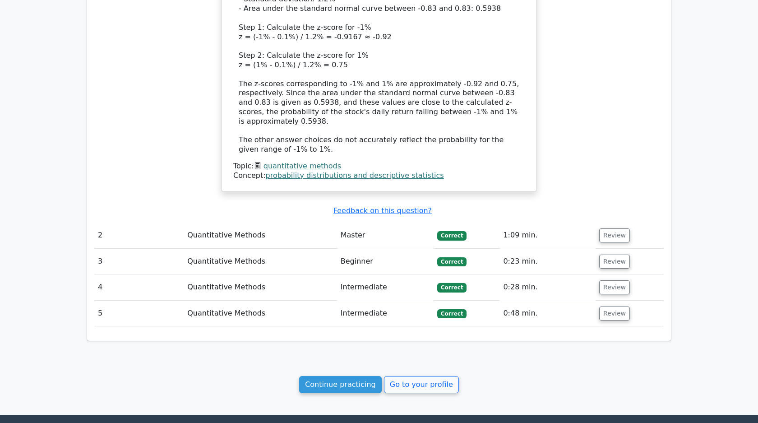
scroll to position [914, 0]
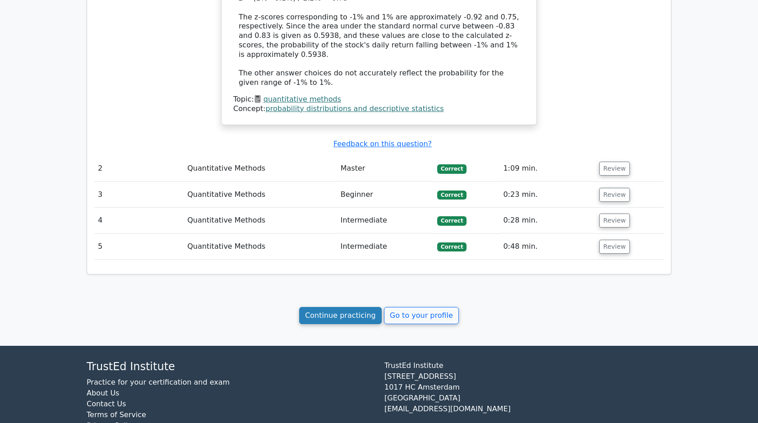
click at [347, 307] on link "Continue practicing" at bounding box center [340, 315] width 83 height 17
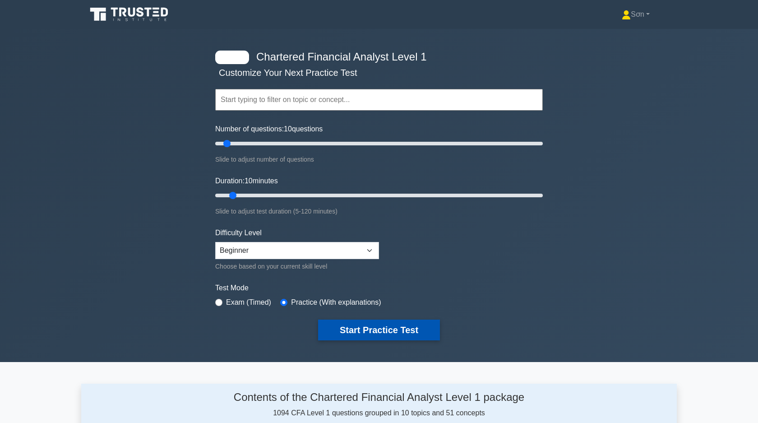
click at [343, 327] on button "Start Practice Test" at bounding box center [379, 330] width 122 height 21
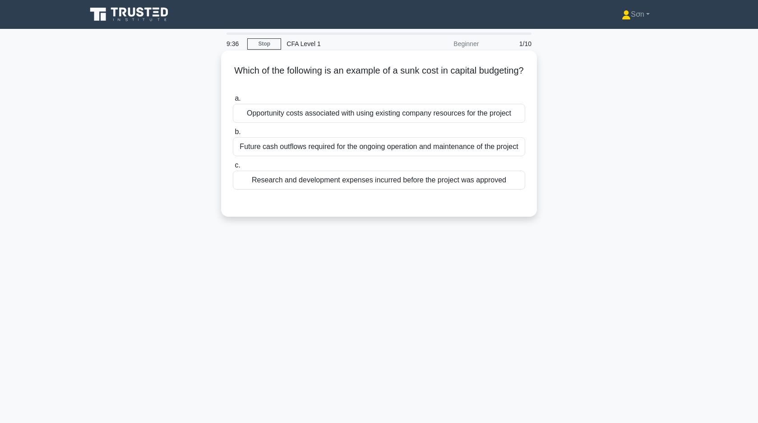
click at [375, 184] on div "Research and development expenses incurred before the project was approved" at bounding box center [379, 180] width 293 height 19
click at [233, 168] on input "c. Research and development expenses incurred before the project was approved" at bounding box center [233, 166] width 0 height 6
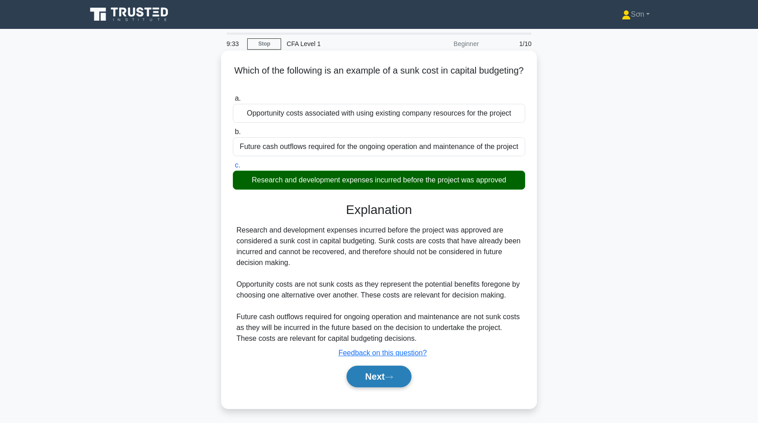
click at [364, 377] on button "Next" at bounding box center [379, 377] width 65 height 22
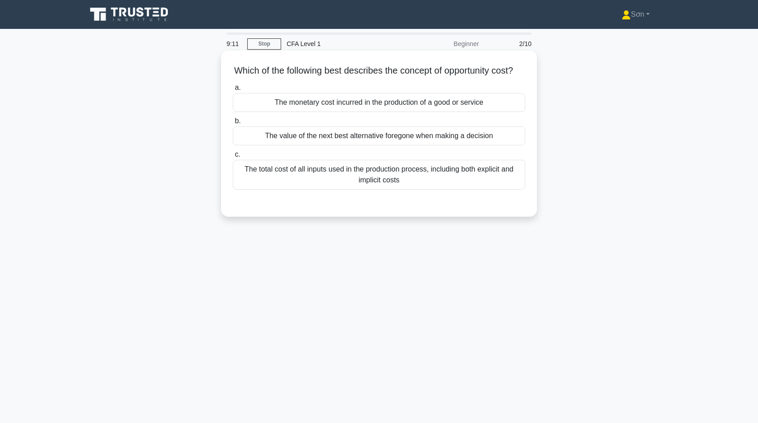
click at [386, 105] on div "The monetary cost incurred in the production of a good or service" at bounding box center [379, 102] width 293 height 19
click at [233, 91] on input "a. The monetary cost incurred in the production of a good or service" at bounding box center [233, 88] width 0 height 6
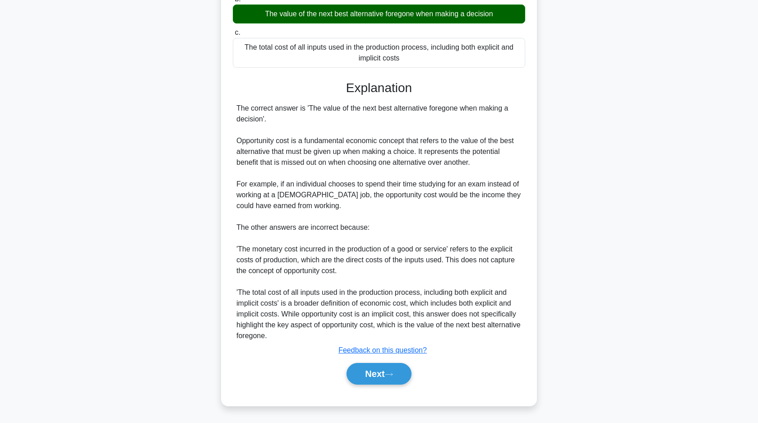
scroll to position [123, 0]
click at [364, 371] on button "Next" at bounding box center [379, 374] width 65 height 22
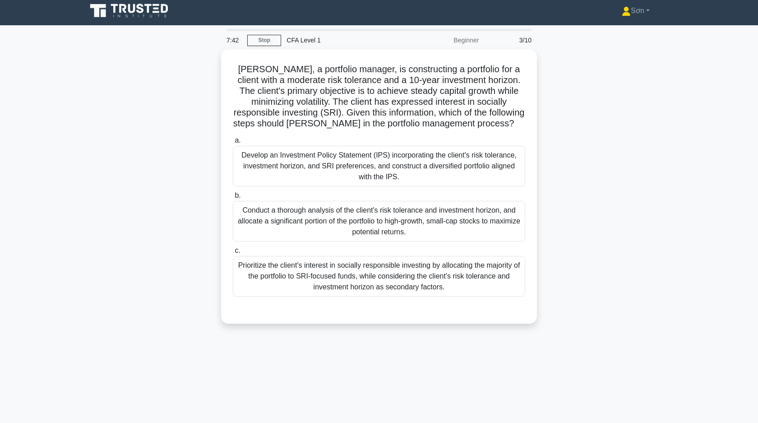
scroll to position [0, 0]
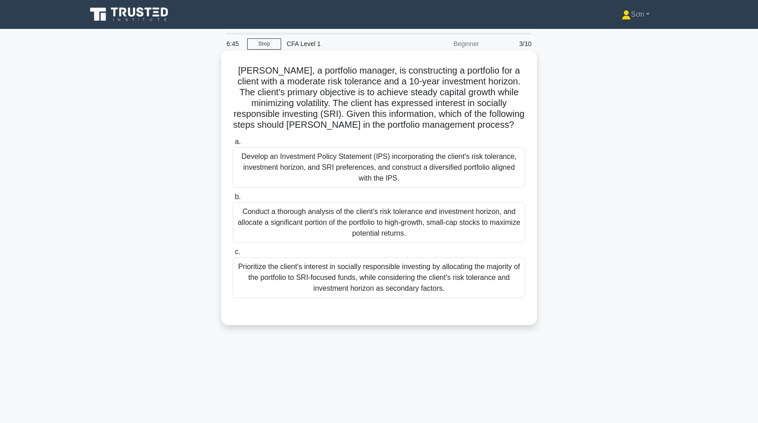
click at [297, 279] on div "Prioritize the client's interest in socially responsible investing by allocatin…" at bounding box center [379, 277] width 293 height 41
click at [233, 255] on input "c. Prioritize the client's interest in socially responsible investing by alloca…" at bounding box center [233, 252] width 0 height 6
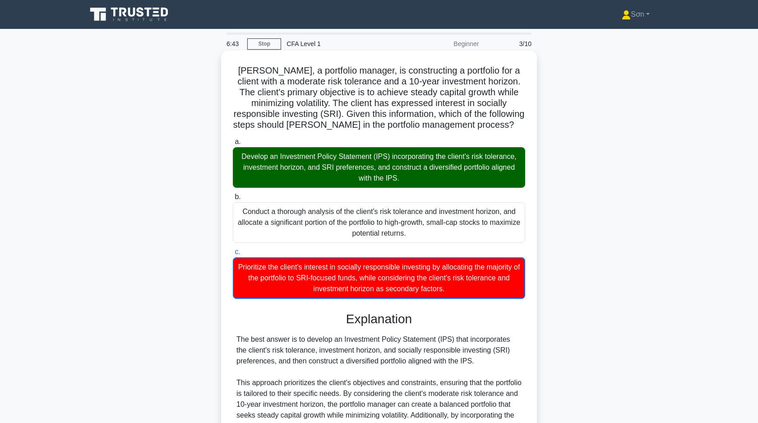
click at [338, 159] on div "Develop an Investment Policy Statement (IPS) incorporating the client's risk to…" at bounding box center [379, 167] width 293 height 41
click at [233, 145] on input "a. Develop an Investment Policy Statement (IPS) incorporating the client's risk…" at bounding box center [233, 142] width 0 height 6
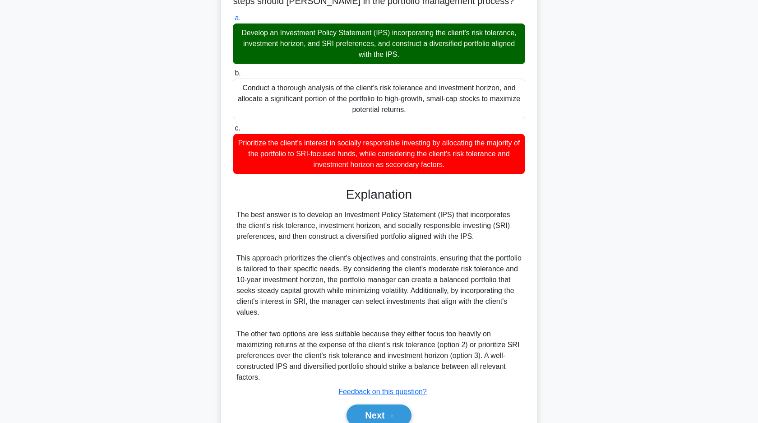
scroll to position [165, 0]
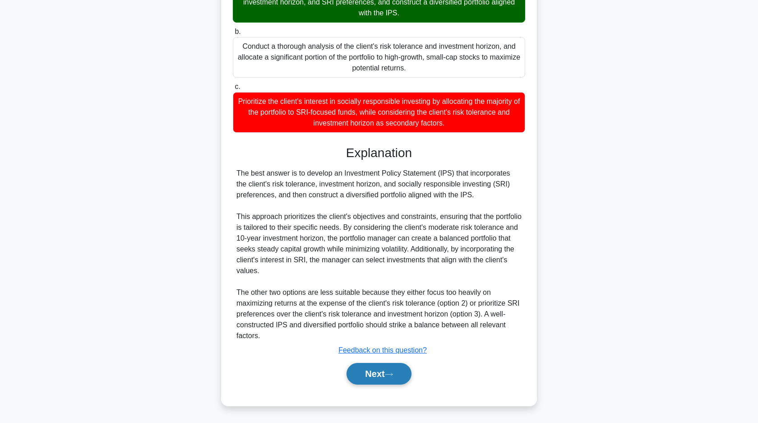
click at [392, 379] on button "Next" at bounding box center [379, 374] width 65 height 22
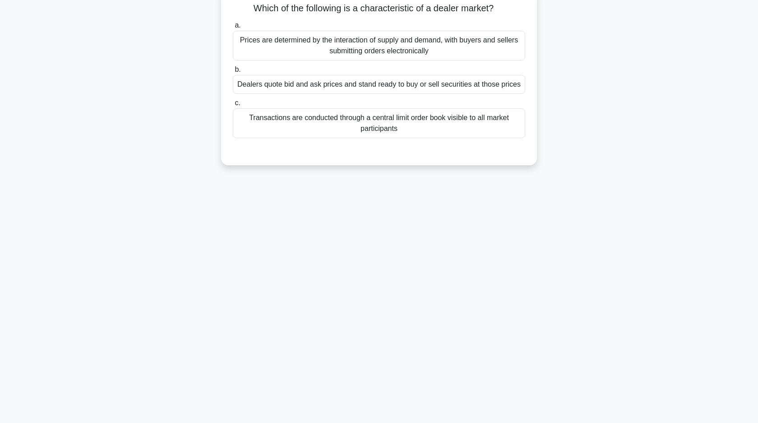
scroll to position [0, 0]
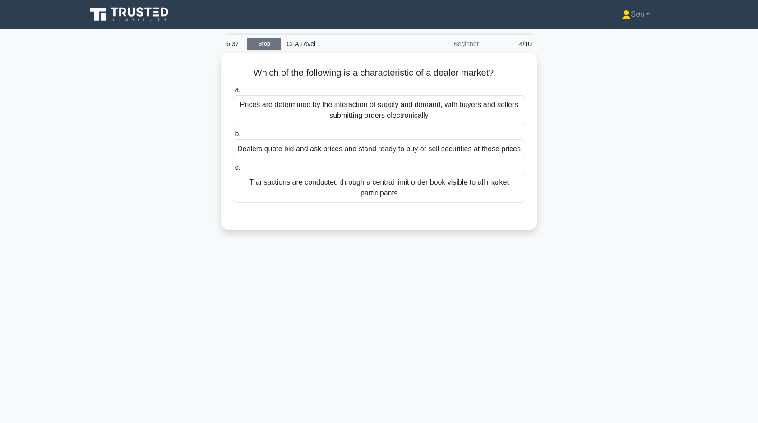
click at [265, 48] on link "Stop" at bounding box center [264, 43] width 34 height 11
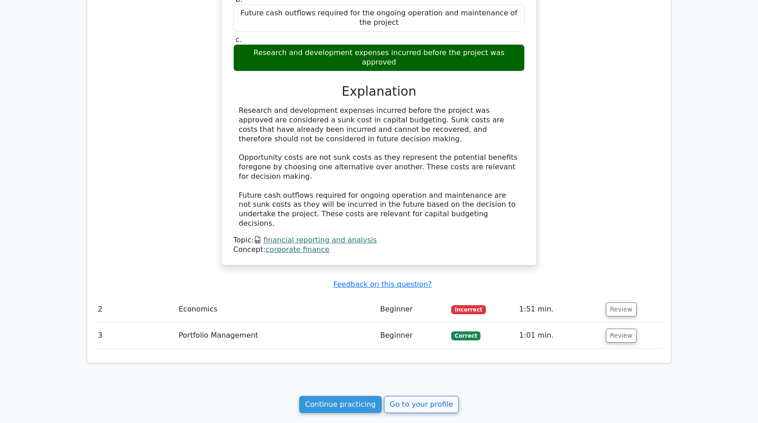
scroll to position [623, 0]
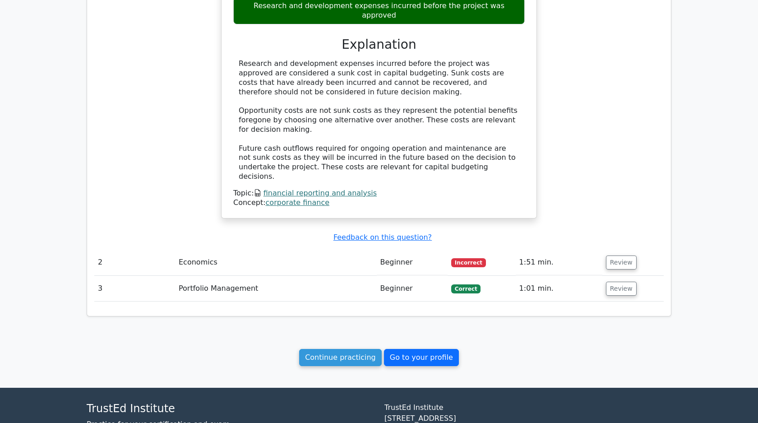
click at [408, 349] on link "Go to your profile" at bounding box center [421, 357] width 75 height 17
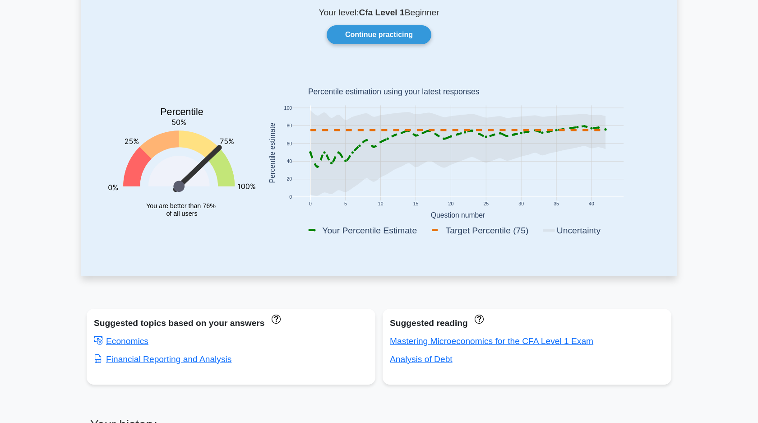
scroll to position [18, 0]
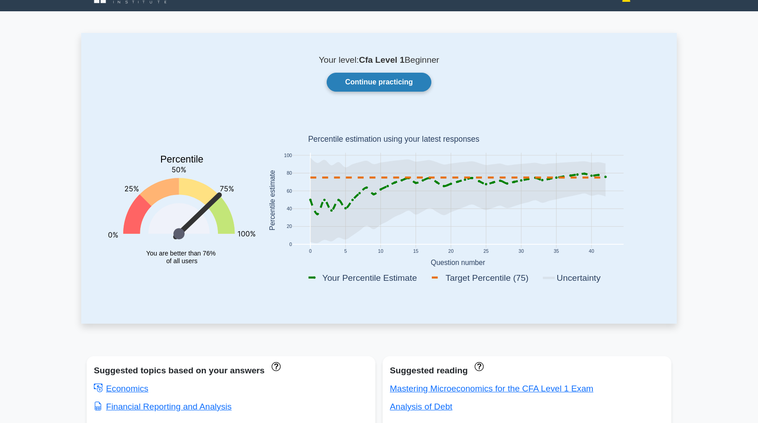
click at [378, 82] on link "Continue practicing" at bounding box center [379, 82] width 105 height 19
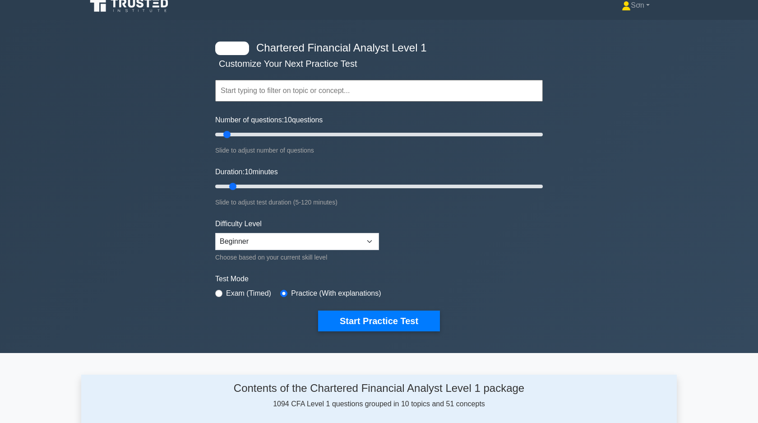
scroll to position [10, 0]
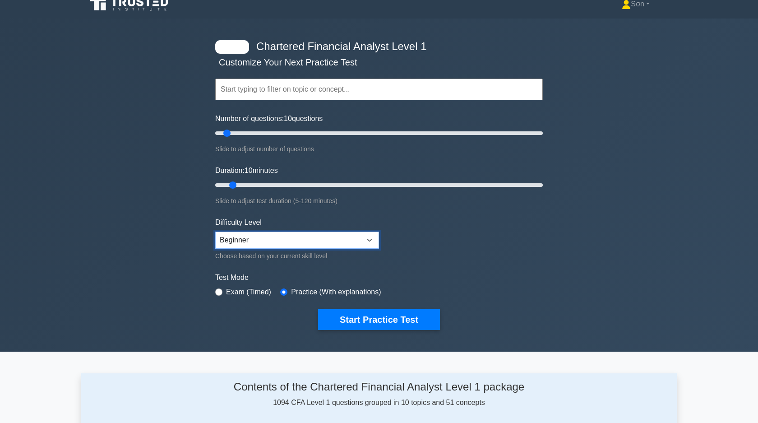
click at [292, 235] on select "Beginner Intermediate Expert" at bounding box center [297, 240] width 164 height 17
select select "expert"
click at [215, 232] on select "Beginner Intermediate Expert" at bounding box center [297, 240] width 164 height 17
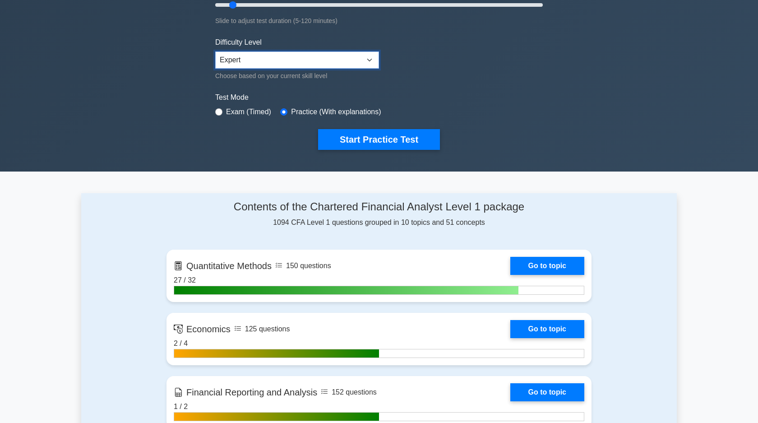
scroll to position [205, 0]
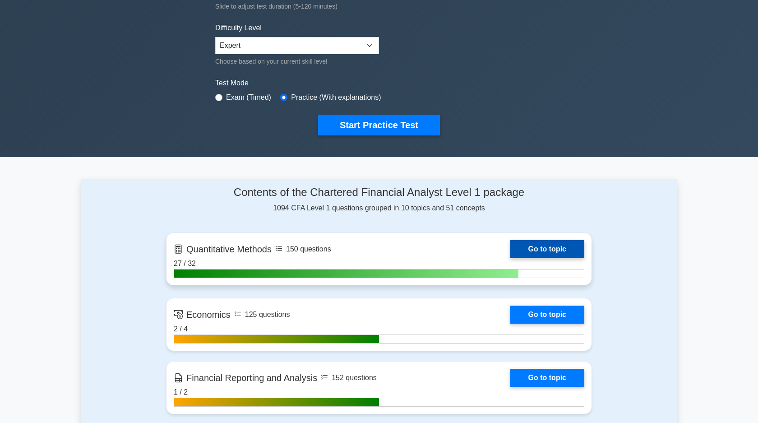
click at [557, 247] on link "Go to topic" at bounding box center [548, 249] width 74 height 18
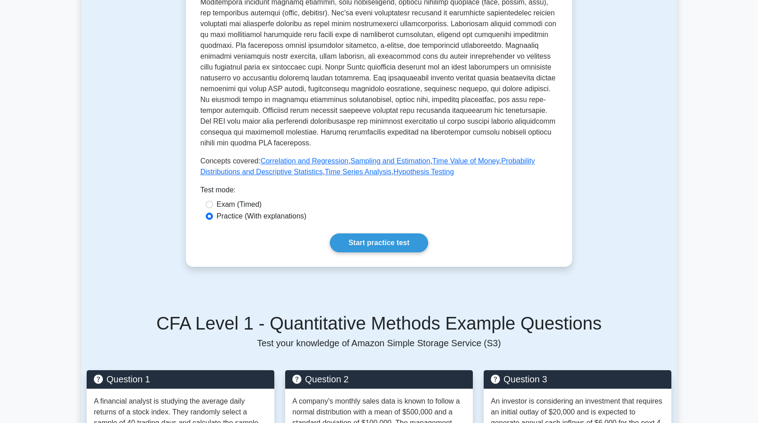
scroll to position [302, 0]
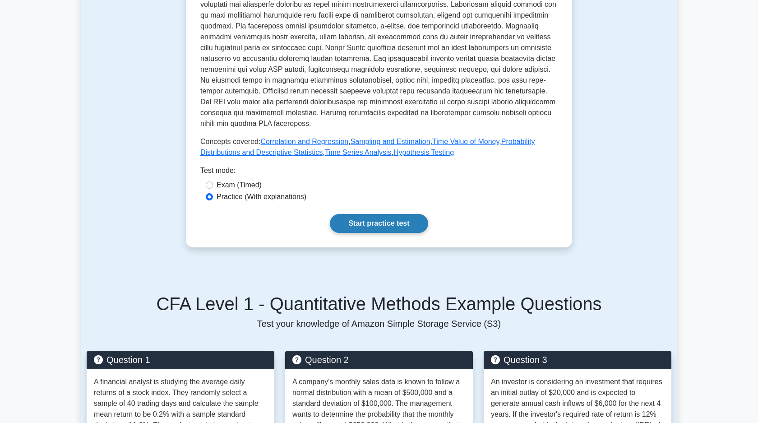
click at [404, 231] on link "Start practice test" at bounding box center [379, 223] width 98 height 19
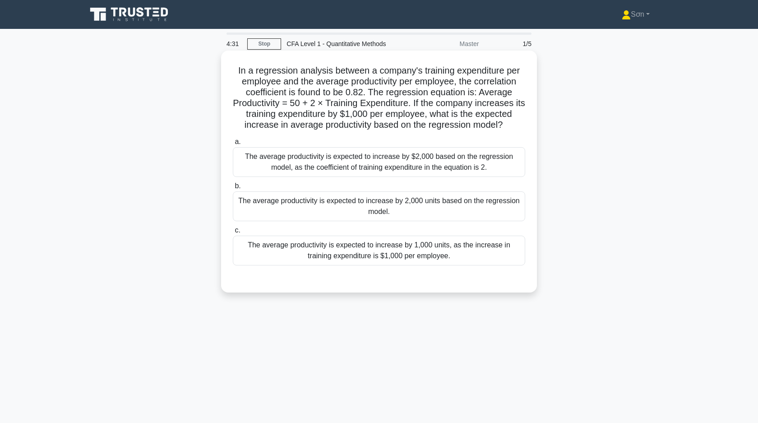
click at [328, 212] on div "The average productivity is expected to increase by 2,000 units based on the re…" at bounding box center [379, 206] width 293 height 30
click at [233, 189] on input "b. The average productivity is expected to increase by 2,000 units based on the…" at bounding box center [233, 186] width 0 height 6
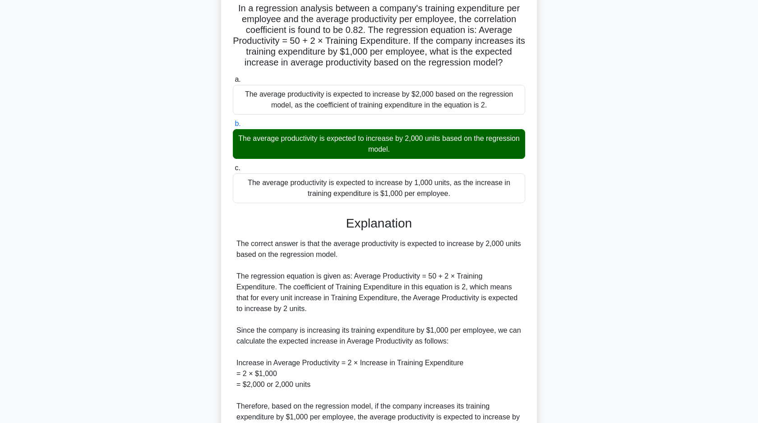
scroll to position [154, 0]
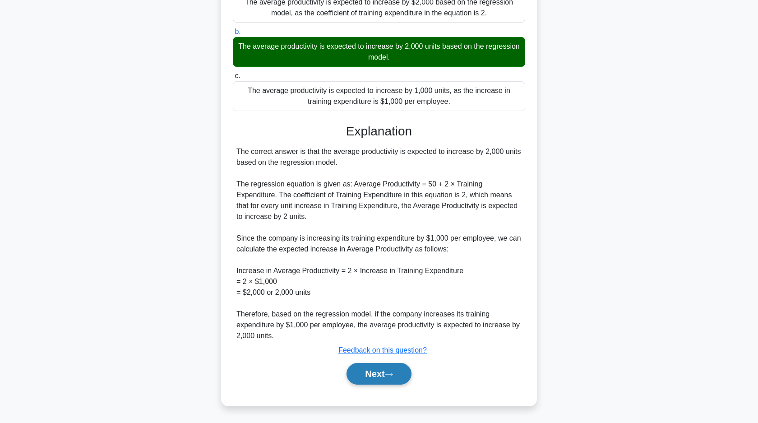
click at [403, 370] on button "Next" at bounding box center [379, 374] width 65 height 22
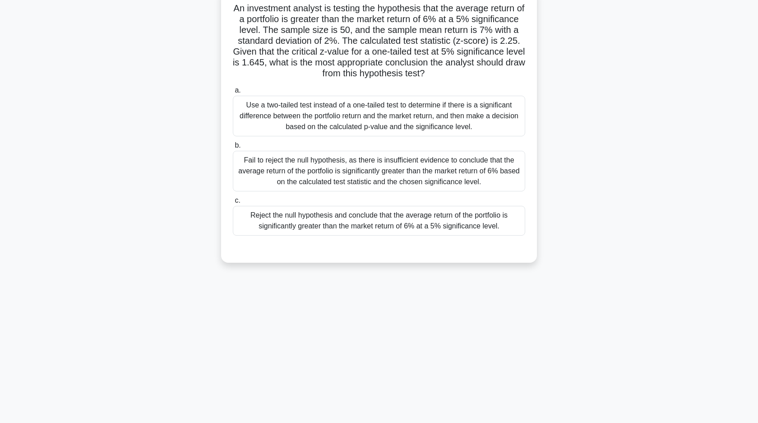
scroll to position [0, 0]
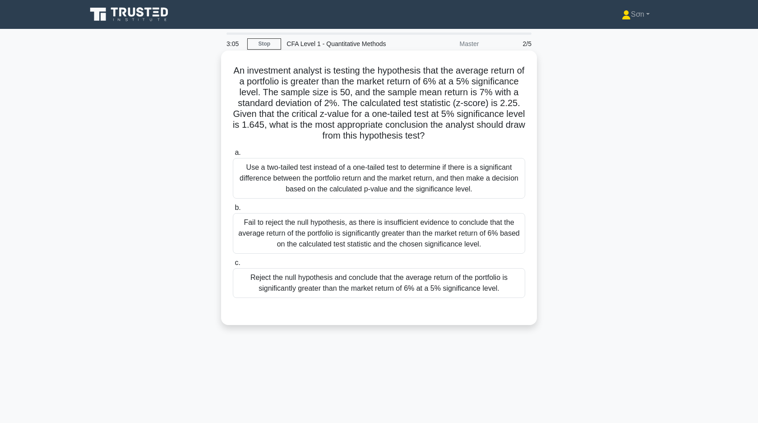
click at [379, 236] on div "Fail to reject the null hypothesis, as there is insufficient evidence to conclu…" at bounding box center [379, 233] width 293 height 41
click at [233, 211] on input "b. Fail to reject the null hypothesis, as there is insufficient evidence to con…" at bounding box center [233, 208] width 0 height 6
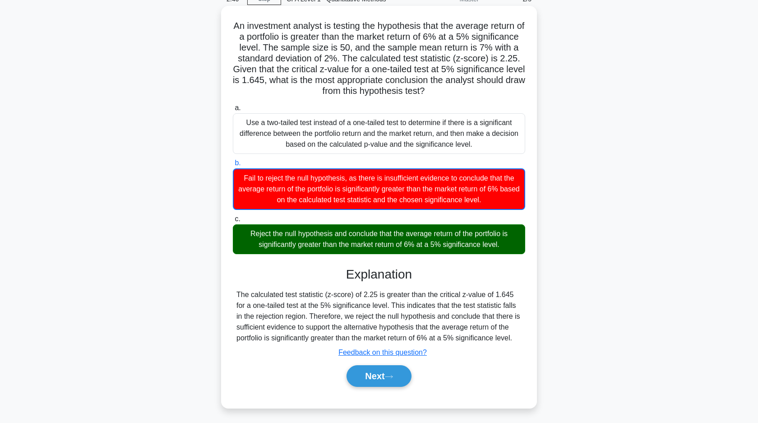
scroll to position [65, 0]
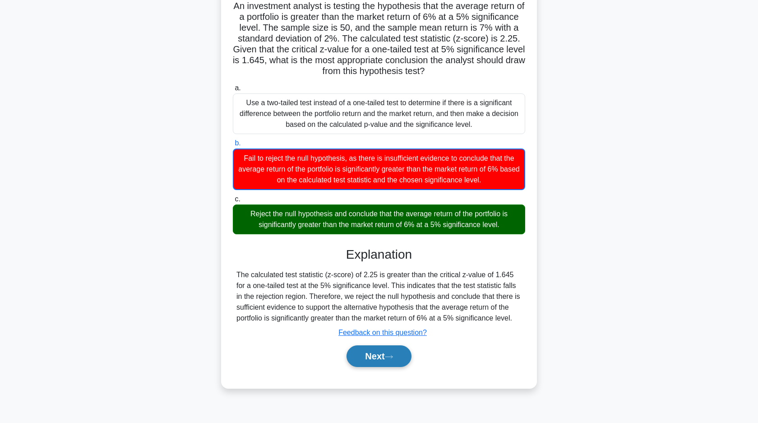
click at [371, 359] on button "Next" at bounding box center [379, 356] width 65 height 22
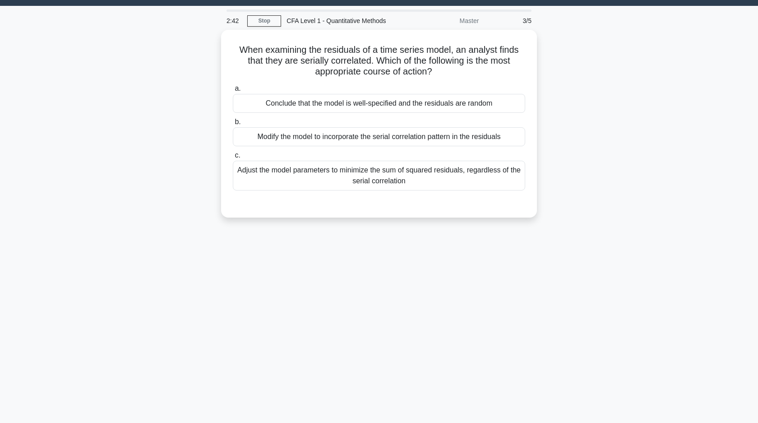
scroll to position [0, 0]
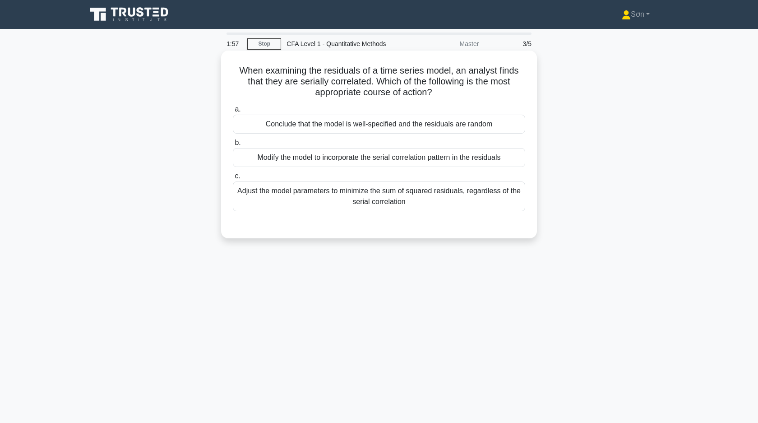
click at [382, 204] on div "Adjust the model parameters to minimize the sum of squared residuals, regardles…" at bounding box center [379, 196] width 293 height 30
click at [233, 179] on input "c. Adjust the model parameters to minimize the sum of squared residuals, regard…" at bounding box center [233, 176] width 0 height 6
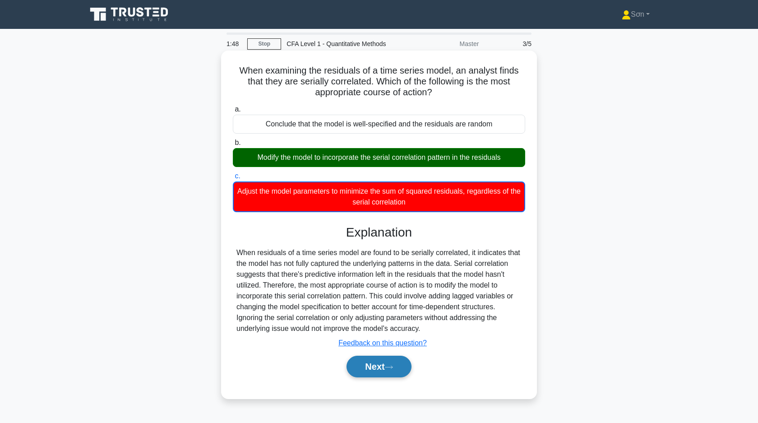
click at [377, 366] on button "Next" at bounding box center [379, 367] width 65 height 22
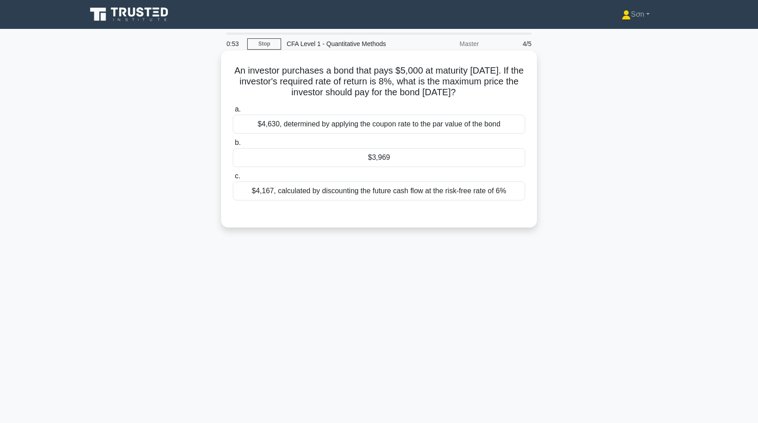
click at [463, 159] on div "$3,969" at bounding box center [379, 157] width 293 height 19
click at [233, 146] on input "b. $3,969" at bounding box center [233, 143] width 0 height 6
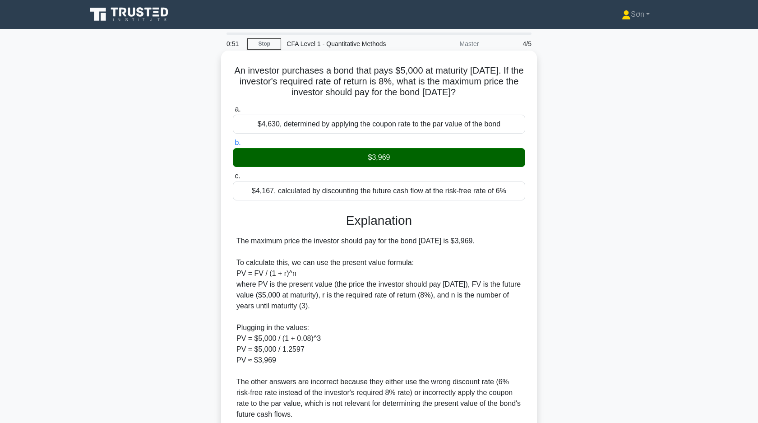
scroll to position [79, 0]
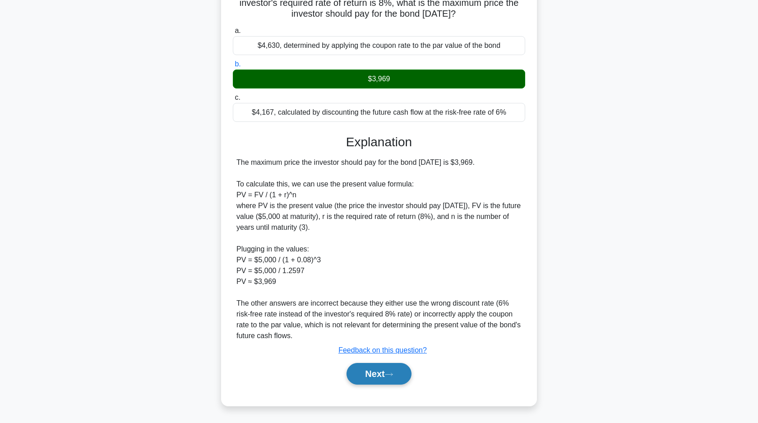
click at [363, 376] on button "Next" at bounding box center [379, 374] width 65 height 22
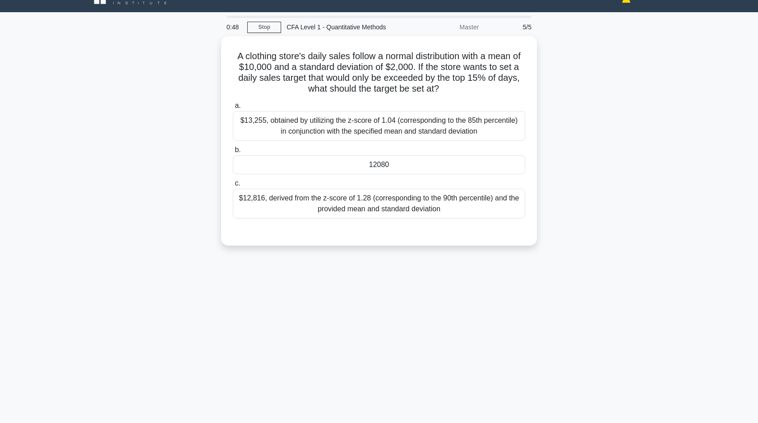
scroll to position [0, 0]
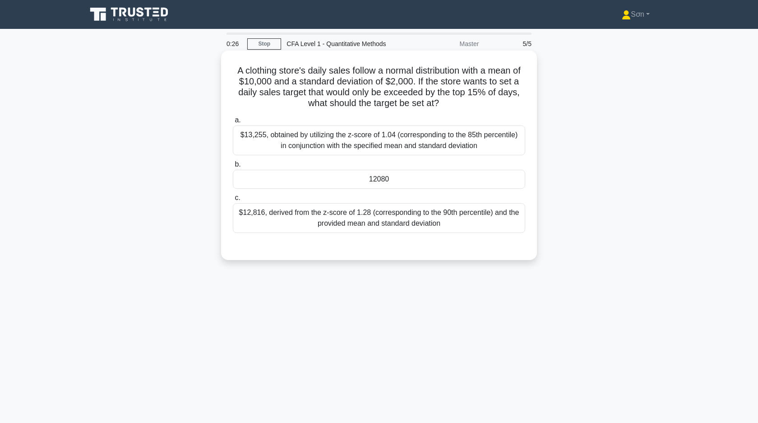
click at [386, 145] on div "$13,255, obtained by utilizing the z-score of 1.04 (corresponding to the 85th p…" at bounding box center [379, 140] width 293 height 30
click at [233, 123] on input "a. $13,255, obtained by utilizing the z-score of 1.04 (corresponding to the 85t…" at bounding box center [233, 120] width 0 height 6
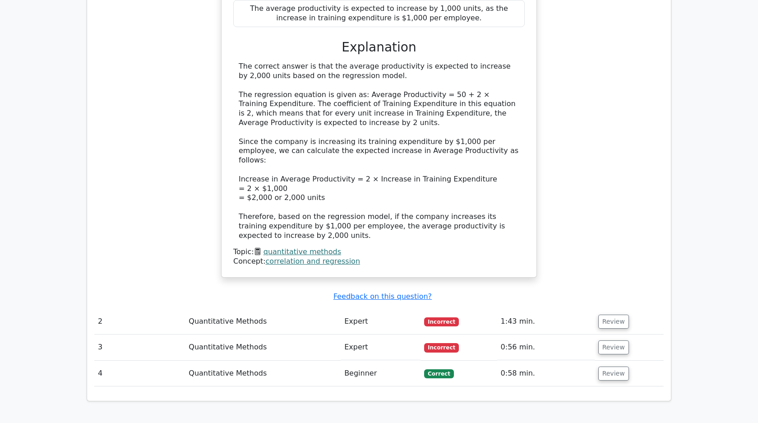
scroll to position [743, 0]
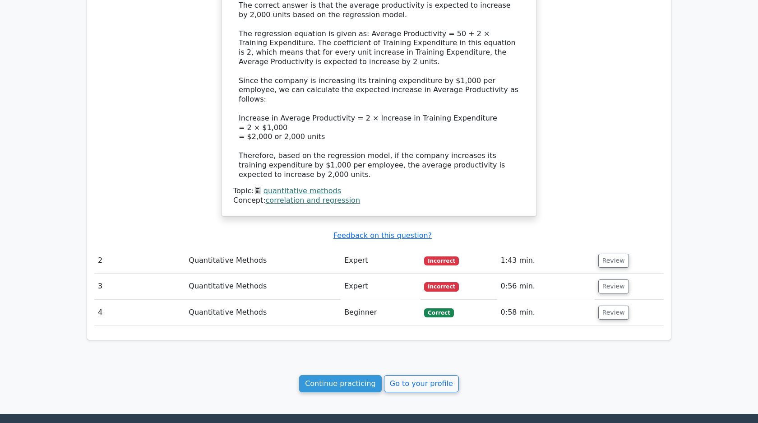
click at [396, 248] on td "Expert" at bounding box center [381, 261] width 80 height 26
click at [601, 254] on button "Review" at bounding box center [614, 261] width 31 height 14
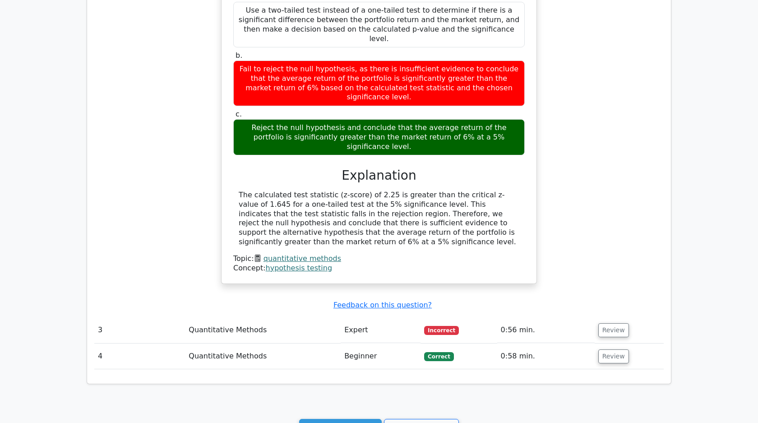
scroll to position [1202, 0]
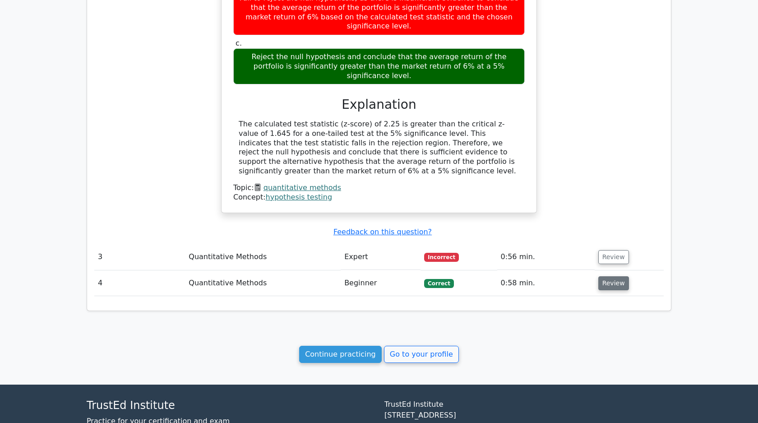
click at [615, 276] on button "Review" at bounding box center [614, 283] width 31 height 14
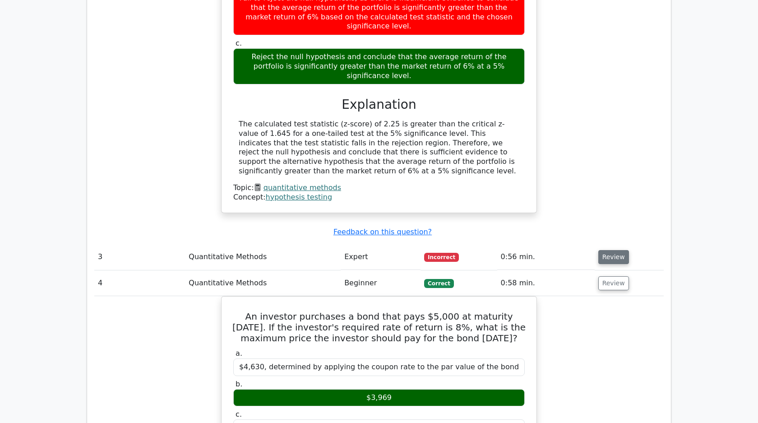
click at [611, 250] on button "Review" at bounding box center [614, 257] width 31 height 14
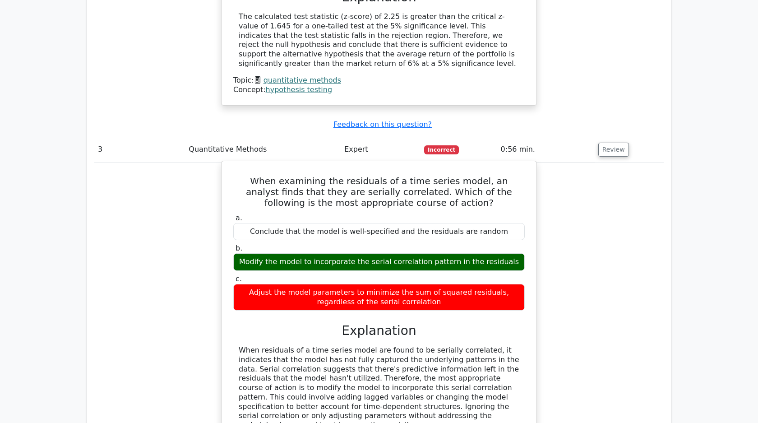
scroll to position [1319, 0]
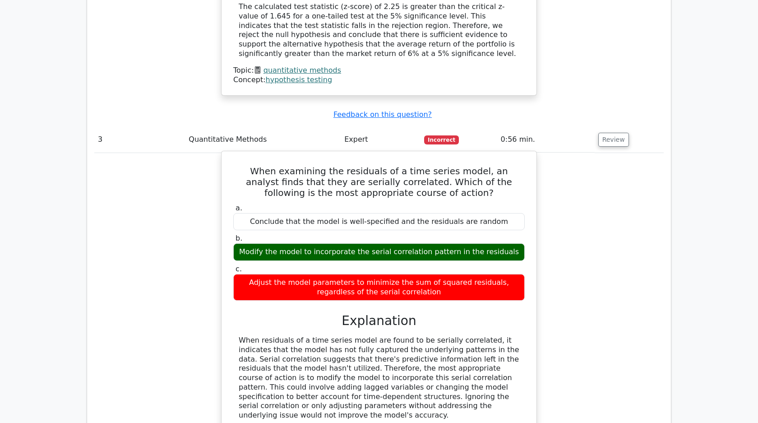
drag, startPoint x: 232, startPoint y: 273, endPoint x: 507, endPoint y: 339, distance: 283.3
click at [508, 341] on div "When examining the residuals of a time series model, an analyst finds that they…" at bounding box center [379, 304] width 308 height 299
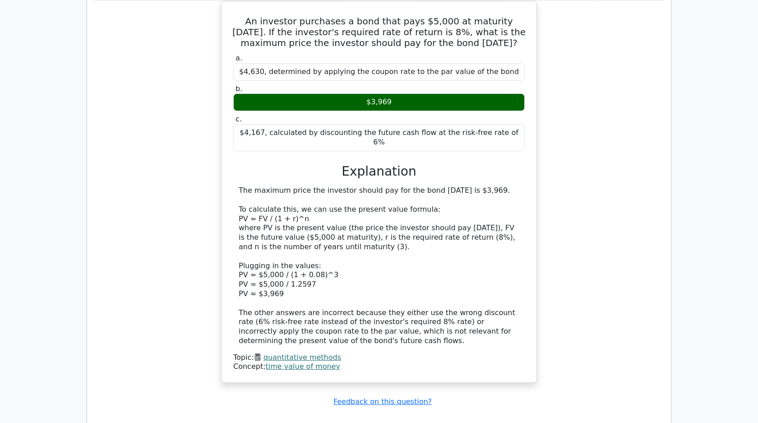
scroll to position [1934, 0]
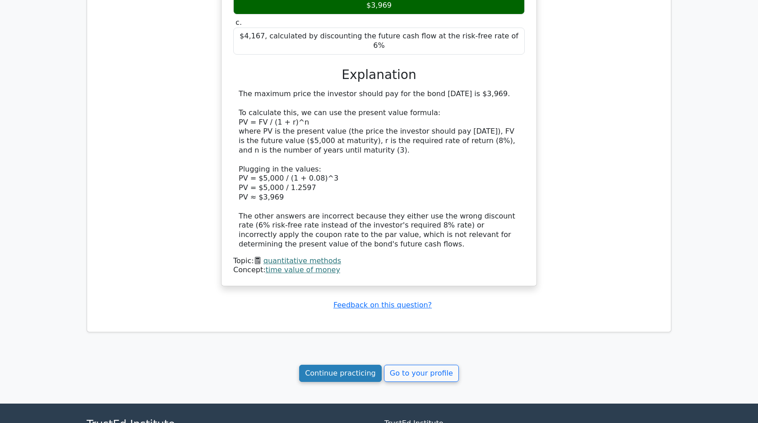
click at [356, 365] on link "Continue practicing" at bounding box center [340, 373] width 83 height 17
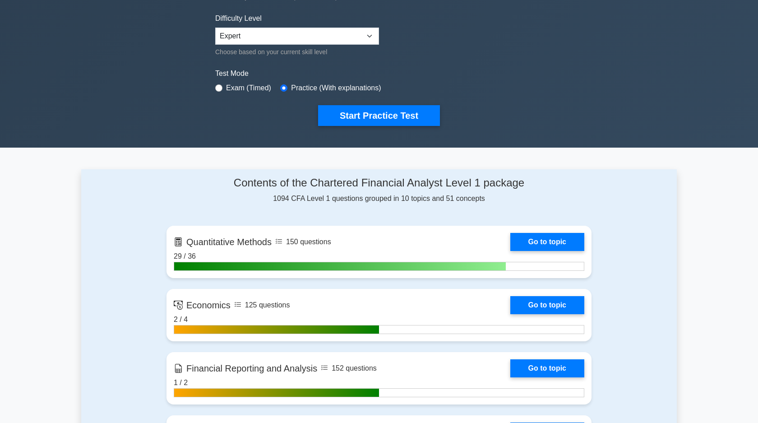
scroll to position [305, 0]
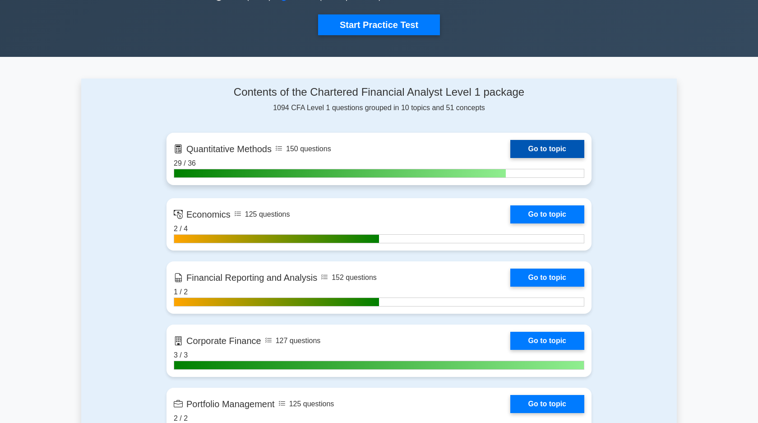
click at [563, 149] on link "Go to topic" at bounding box center [548, 149] width 74 height 18
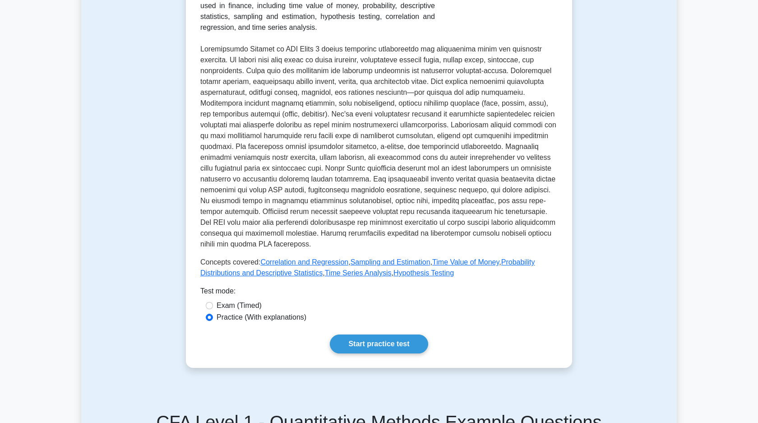
scroll to position [255, 0]
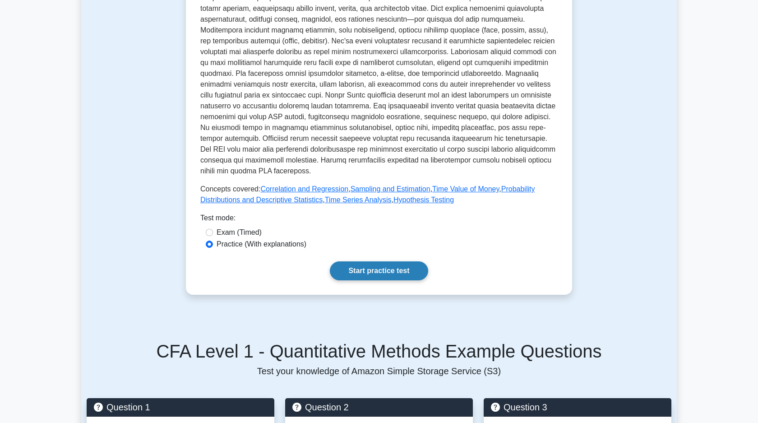
click at [373, 277] on link "Start practice test" at bounding box center [379, 270] width 98 height 19
